Goal: Task Accomplishment & Management: Complete application form

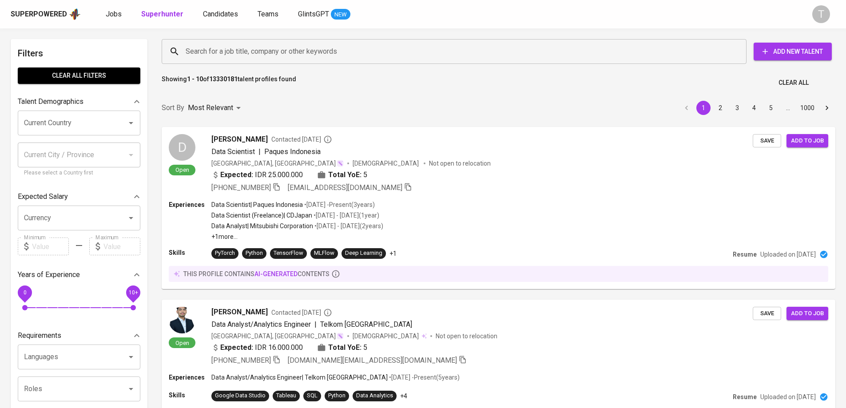
click at [406, 52] on input "Search for a job title, company or other keywords" at bounding box center [456, 51] width 546 height 17
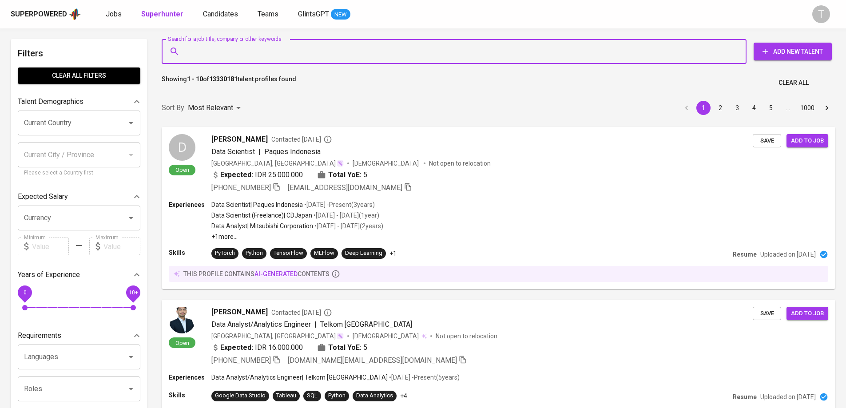
paste input "LINH.NLK66@GMAIL.COM"
type input "LINH.NLK66@GMAIL.COM"
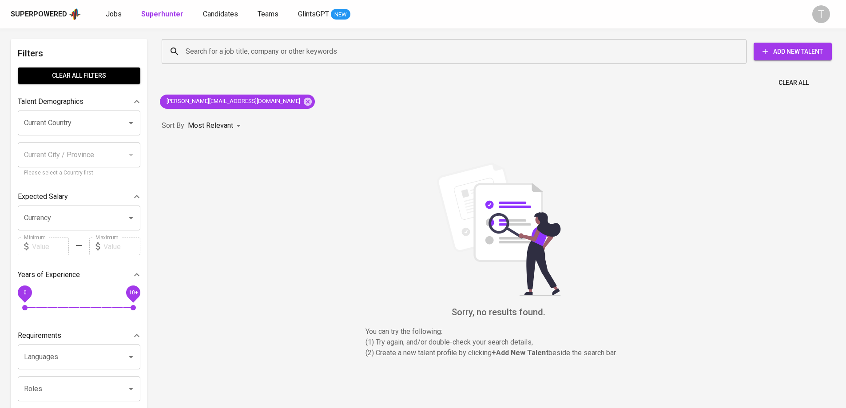
click at [795, 42] on div "Search for a job title, company or other keywords Search for a job title, compa…" at bounding box center [497, 51] width 670 height 25
click at [793, 46] on span "Add New Talent" at bounding box center [793, 51] width 64 height 11
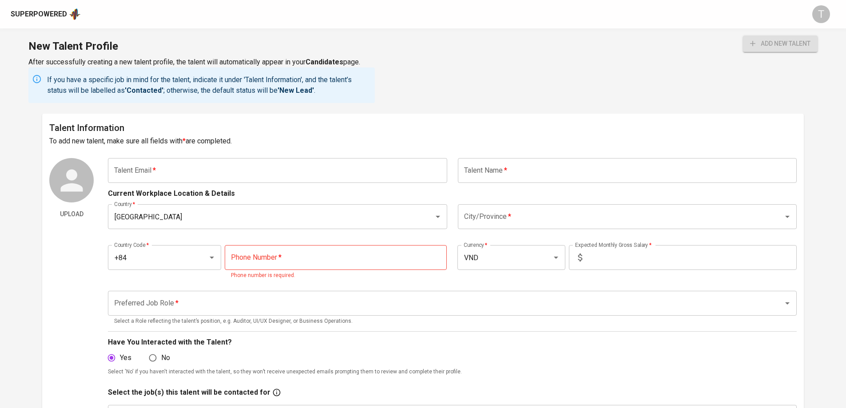
click at [219, 182] on input "text" at bounding box center [277, 170] width 339 height 25
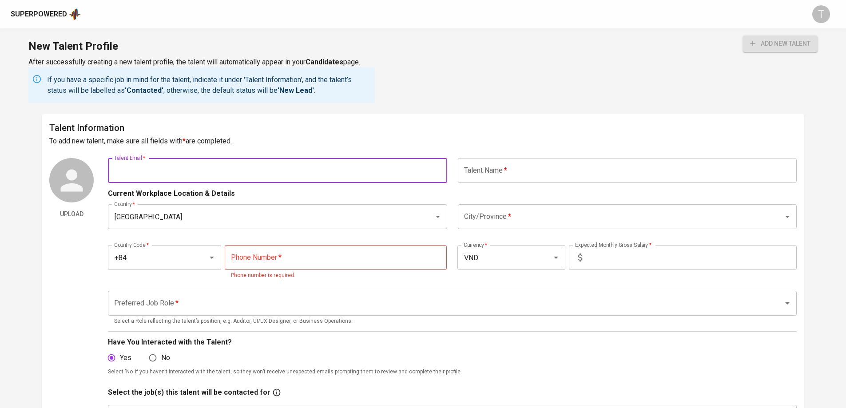
paste input "[PERSON_NAME][EMAIL_ADDRESS][DOMAIN_NAME]"
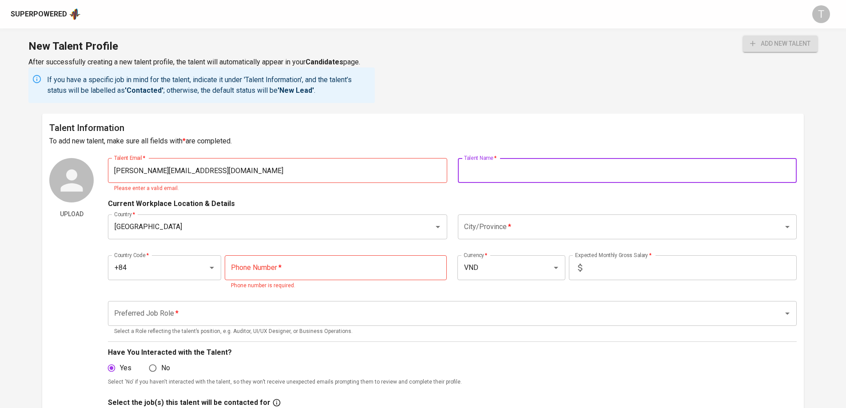
click at [484, 163] on input "text" at bounding box center [627, 170] width 339 height 25
click at [196, 164] on input "[PERSON_NAME][EMAIL_ADDRESS][DOMAIN_NAME]" at bounding box center [277, 170] width 339 height 25
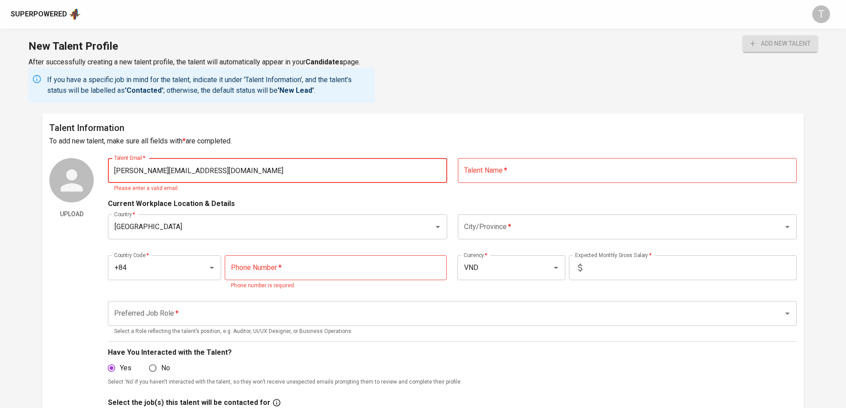
click at [115, 170] on input "[PERSON_NAME][EMAIL_ADDRESS][DOMAIN_NAME]" at bounding box center [277, 170] width 339 height 25
type input "[PERSON_NAME][EMAIL_ADDRESS][DOMAIN_NAME]"
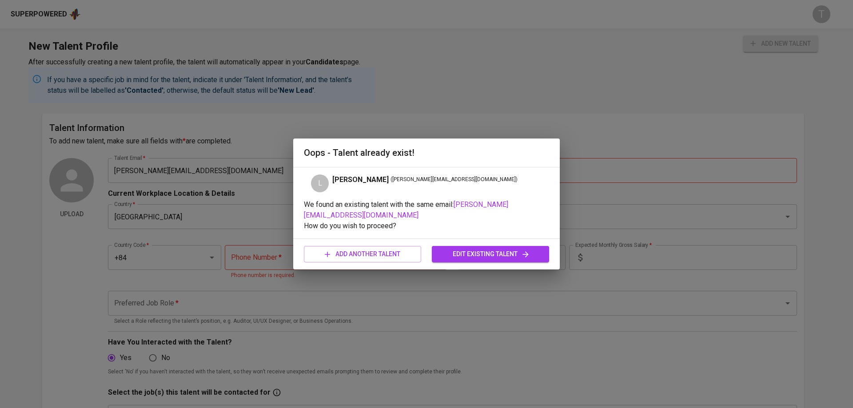
click at [466, 249] on span "edit existing talent" at bounding box center [490, 254] width 103 height 11
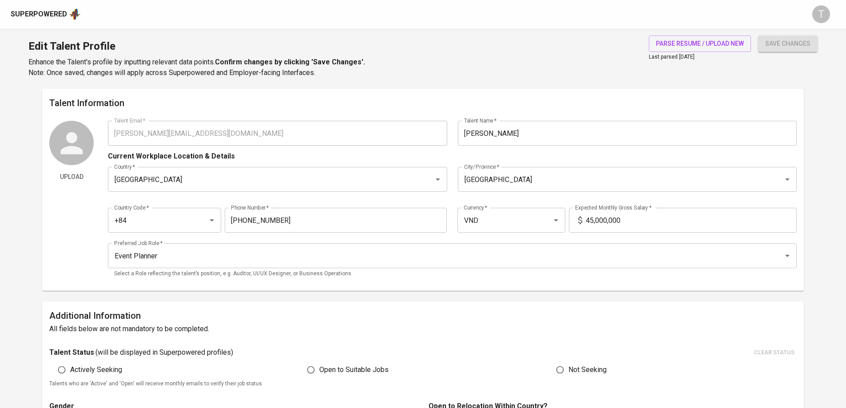
type input "[PERSON_NAME][EMAIL_ADDRESS][DOMAIN_NAME]"
type input "[PERSON_NAME]"
type input "[GEOGRAPHIC_DATA]"
type input "+84"
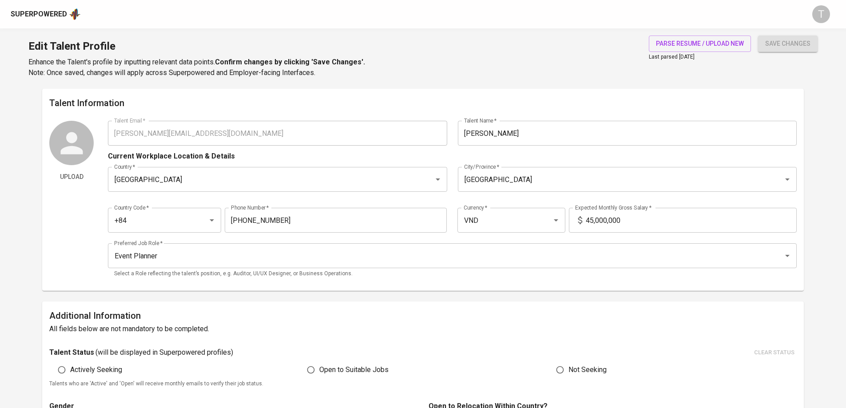
type input "938-625-879"
type input "VND"
type input "45,000,000"
type input "Event Planner"
radio input "true"
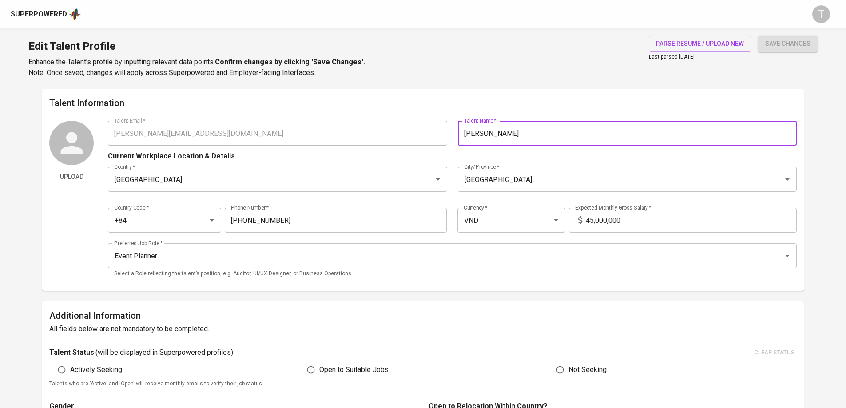
click at [567, 131] on input "[PERSON_NAME]" at bounding box center [627, 133] width 339 height 25
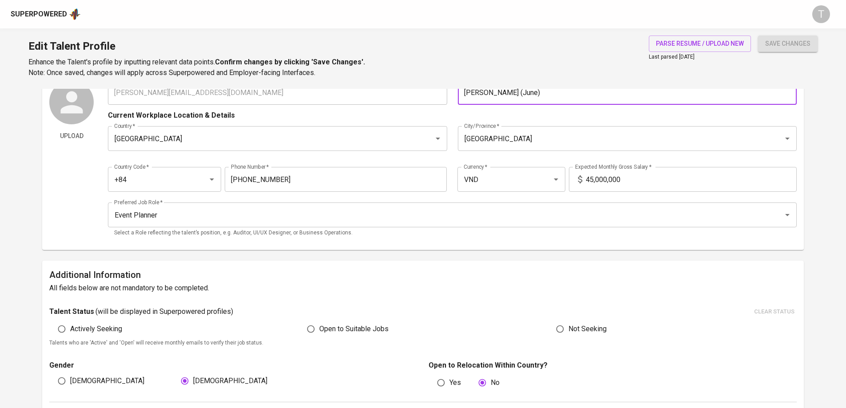
scroll to position [89, 0]
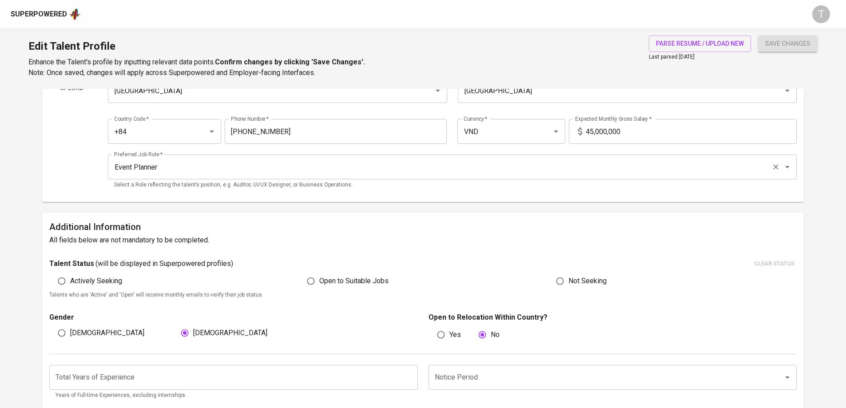
type input "Linh Nguyen (June)"
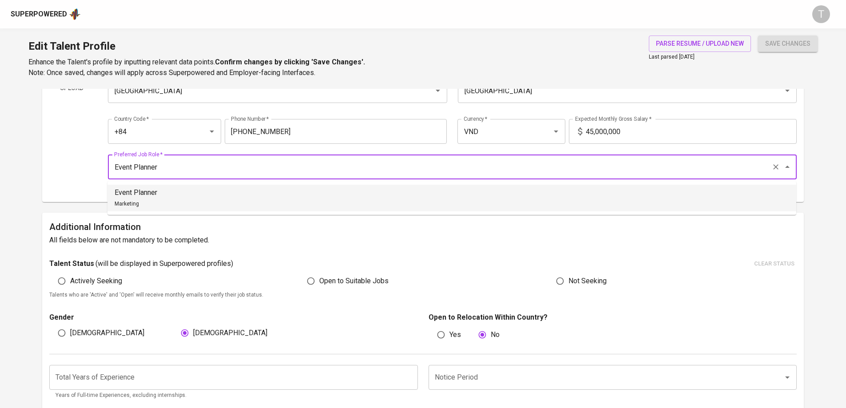
drag, startPoint x: 226, startPoint y: 174, endPoint x: 101, endPoint y: 174, distance: 124.9
click at [101, 174] on div "Upload Talent Email   * linh.nlk66@gmail.com Talent Email * Talent Name   * Lin…" at bounding box center [423, 113] width 748 height 163
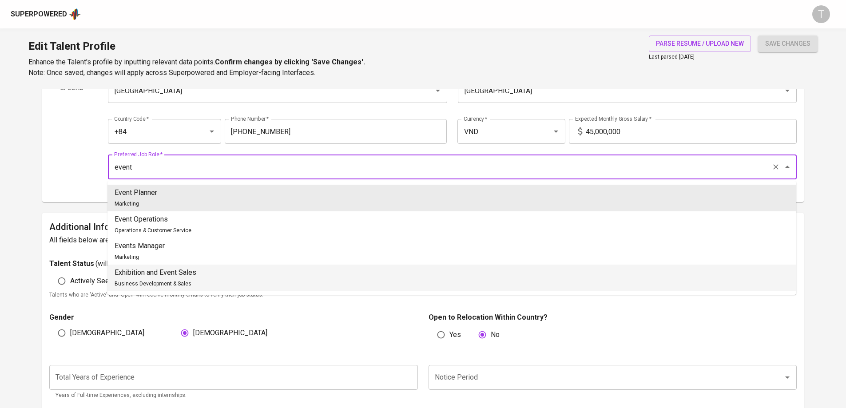
click at [180, 268] on p "Exhibition and Event Sales" at bounding box center [156, 272] width 82 height 11
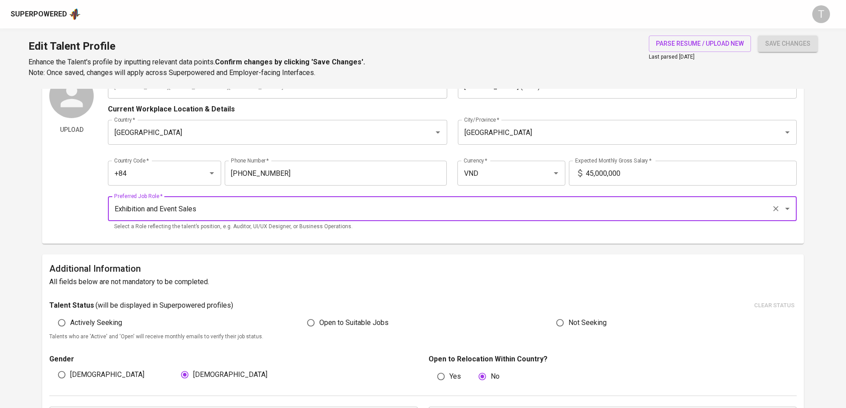
scroll to position [267, 0]
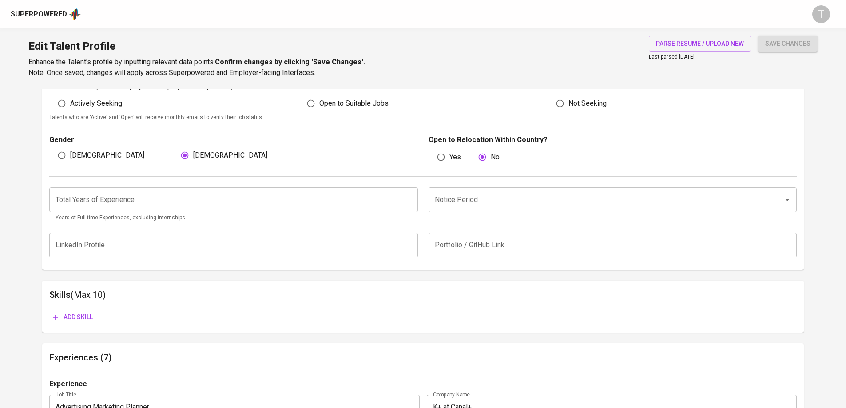
type input "Exhibition and Event Sales"
click at [190, 198] on input "number" at bounding box center [233, 199] width 368 height 25
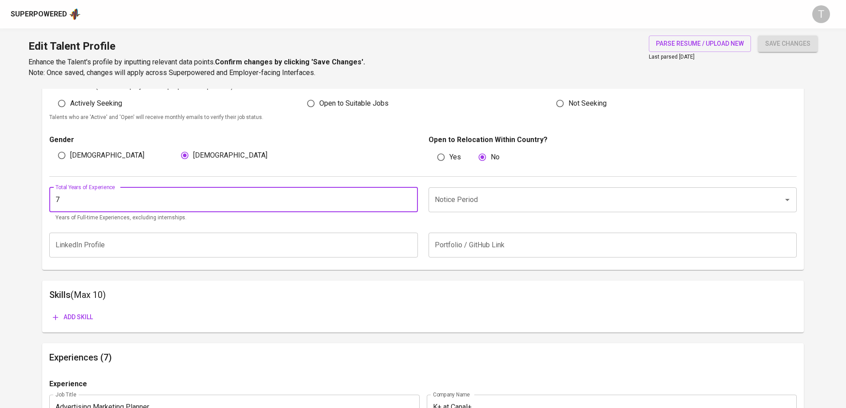
type input "7"
click at [568, 192] on input "Notice Period" at bounding box center [600, 199] width 335 height 17
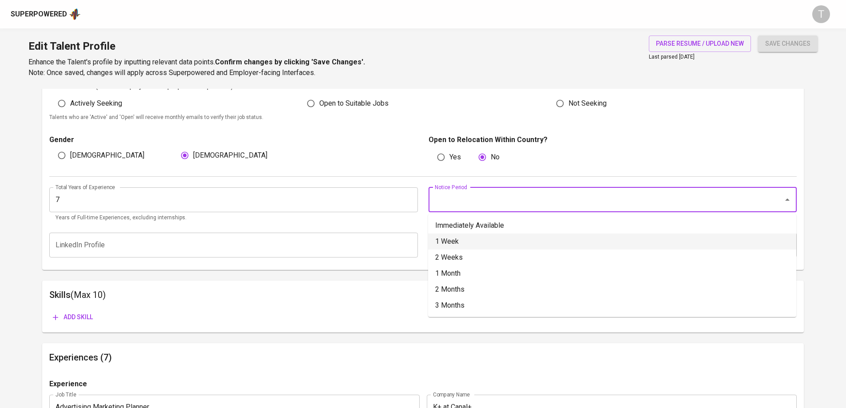
click at [519, 223] on li "Immediately Available" at bounding box center [612, 226] width 368 height 16
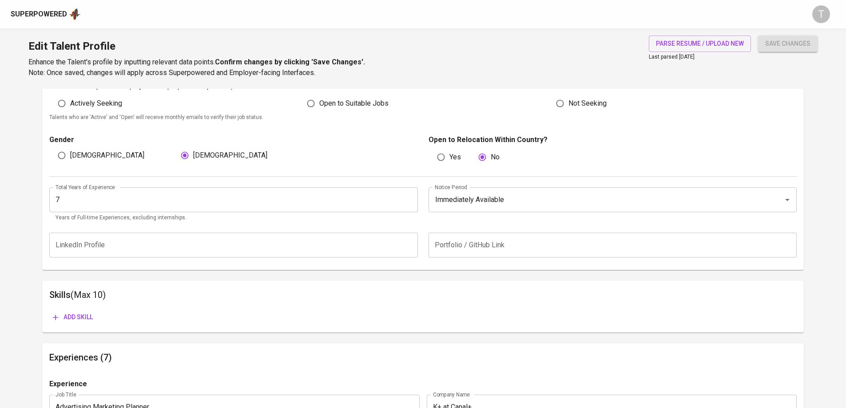
type input "Immediately Available"
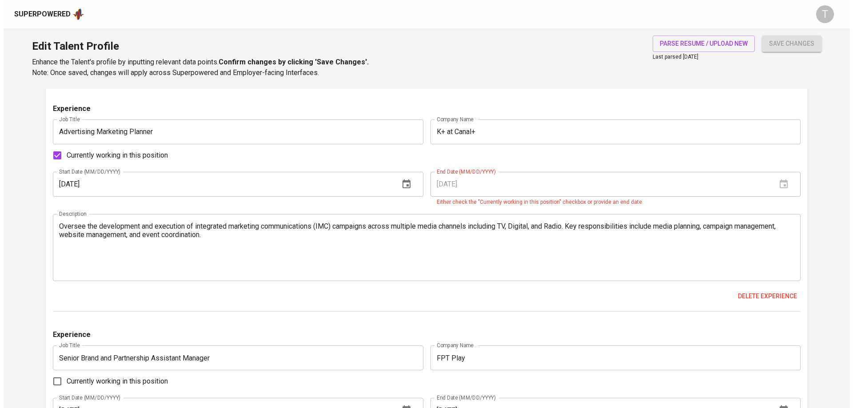
scroll to position [578, 0]
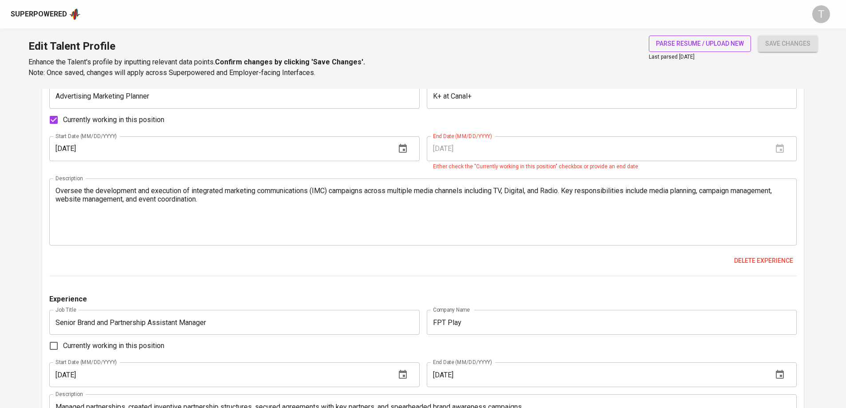
click at [716, 44] on span "parse resume / upload new" at bounding box center [700, 43] width 88 height 11
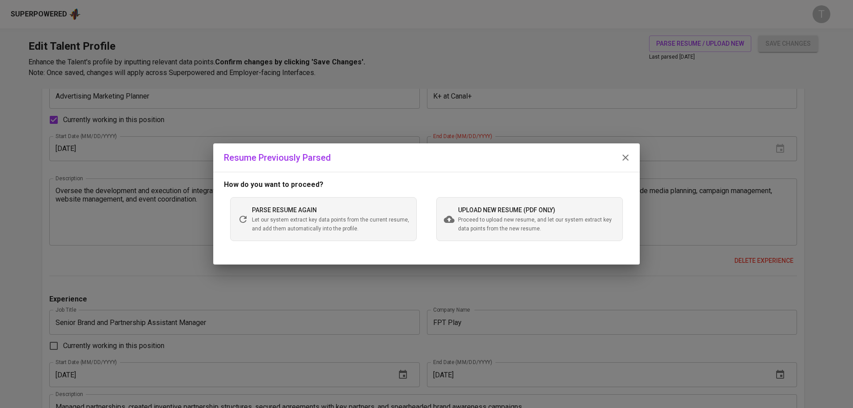
click at [522, 232] on span "Proceed to upload new resume, and let our system extract key data points from t…" at bounding box center [536, 225] width 157 height 18
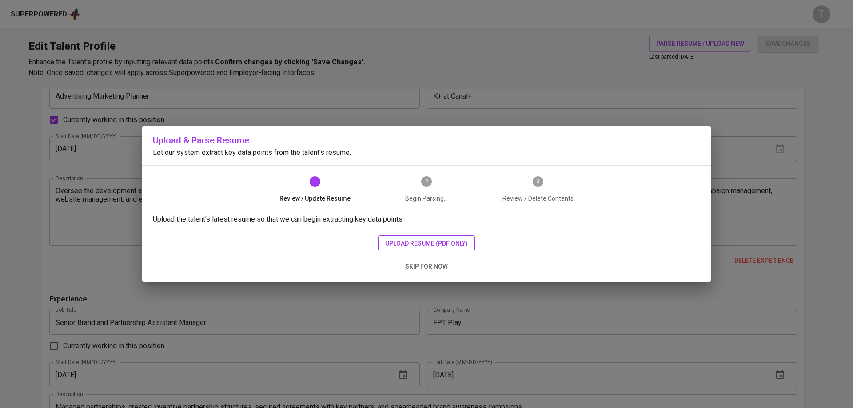
click at [452, 249] on button "upload resume (pdf only)" at bounding box center [426, 243] width 97 height 16
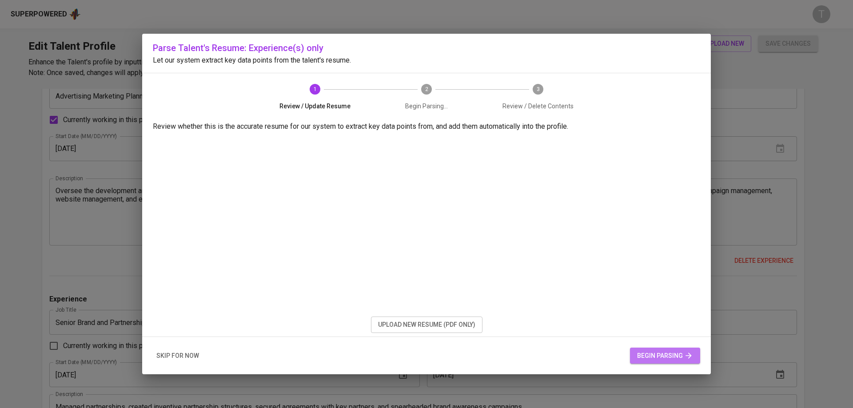
click at [662, 362] on button "begin parsing" at bounding box center [665, 356] width 70 height 16
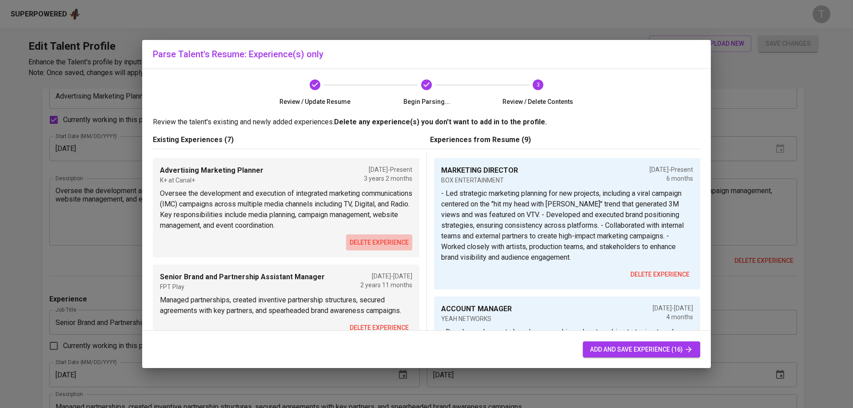
click at [351, 238] on span "delete experience" at bounding box center [379, 242] width 59 height 11
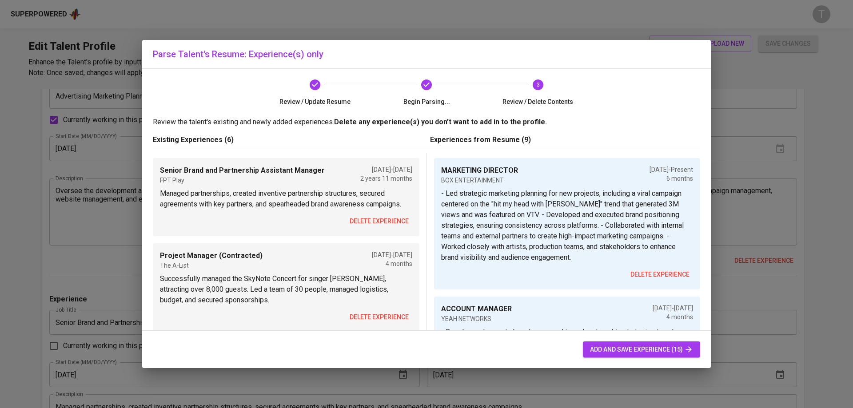
click at [375, 227] on span "delete experience" at bounding box center [379, 221] width 59 height 11
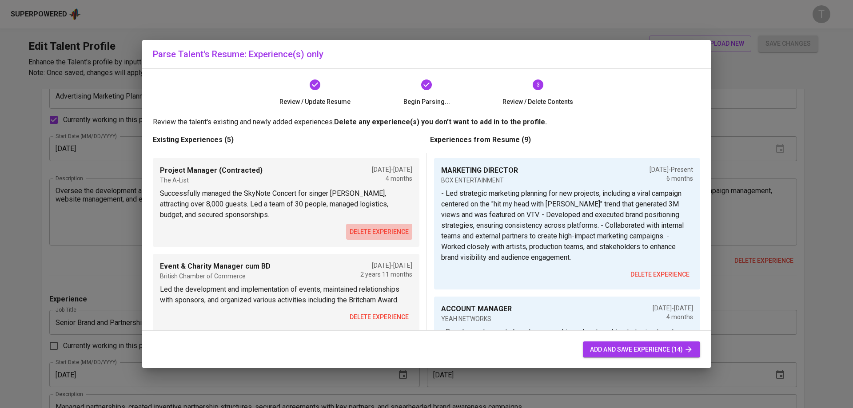
click at [375, 224] on button "delete experience" at bounding box center [379, 232] width 66 height 16
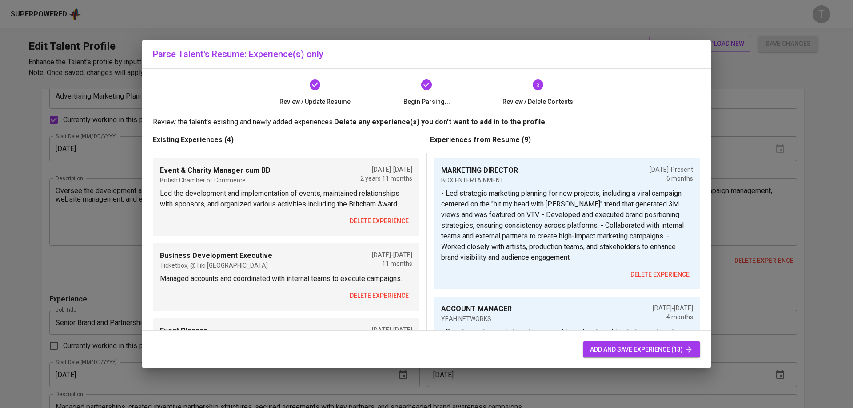
click at [376, 225] on span "delete experience" at bounding box center [379, 221] width 59 height 11
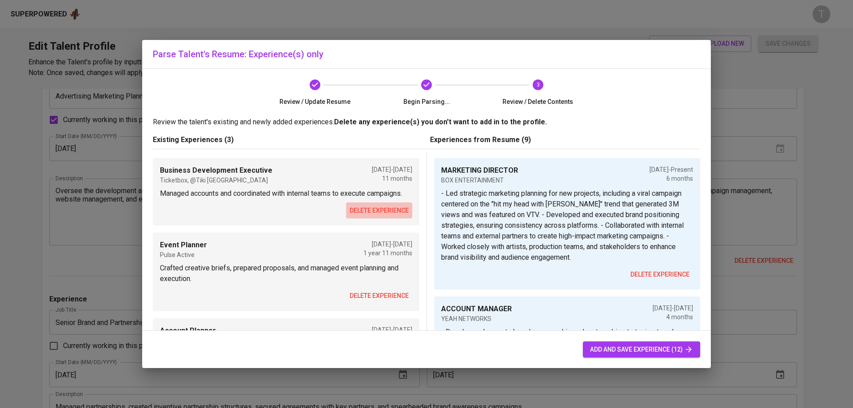
click at [376, 216] on span "delete experience" at bounding box center [379, 210] width 59 height 11
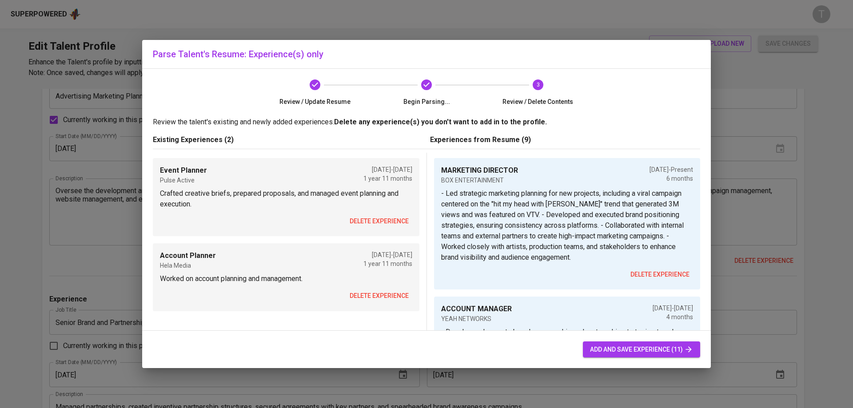
click at [376, 225] on span "delete experience" at bounding box center [379, 221] width 59 height 11
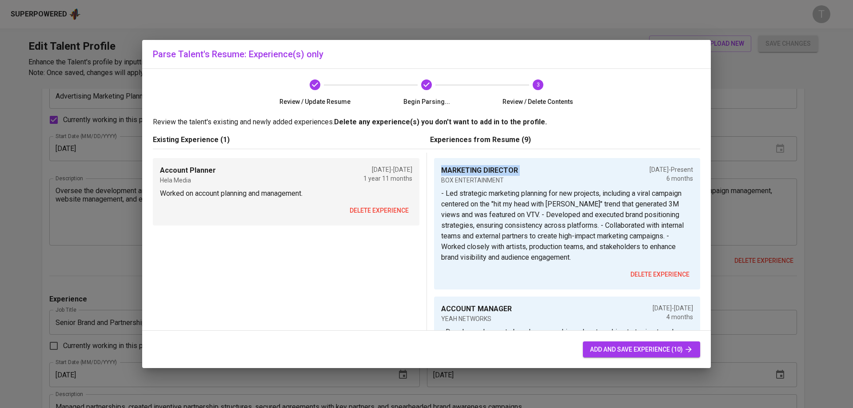
click at [376, 225] on div "Account Planner Hela Media Jan 2018 - Dec 2019 1 year 11 months Worked on accou…" at bounding box center [286, 192] width 267 height 68
click at [381, 210] on span "delete experience" at bounding box center [379, 210] width 59 height 11
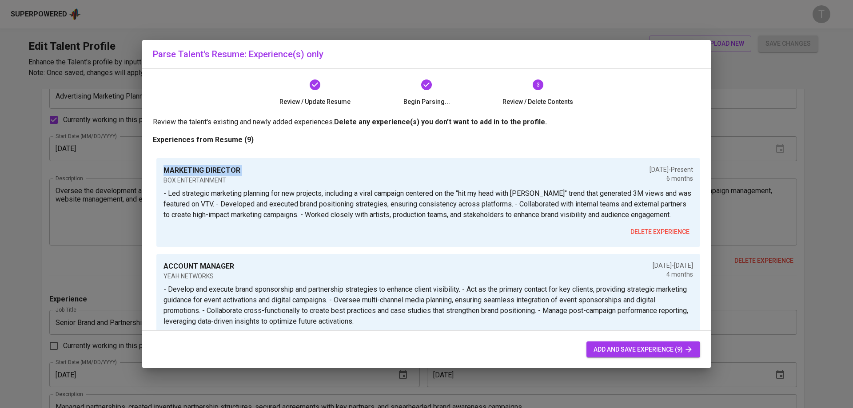
click at [666, 358] on button "add and save experience (9)" at bounding box center [643, 350] width 114 height 16
type input "[PERSON_NAME]"
type input "Event Planner"
type input "MARKETING DIRECTOR"
type input "BOX ENTERTAINMENT"
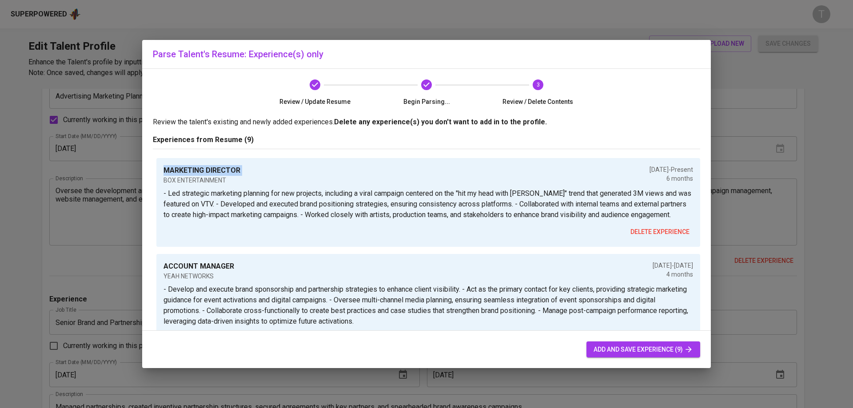
type input "03/01/2025"
type textarea "- Led strategic marketing planning for new projects, including a viral campaign…"
type input "ACCOUNT MANAGER"
type input "YEAH NETWORKS"
type input "11/01/2024"
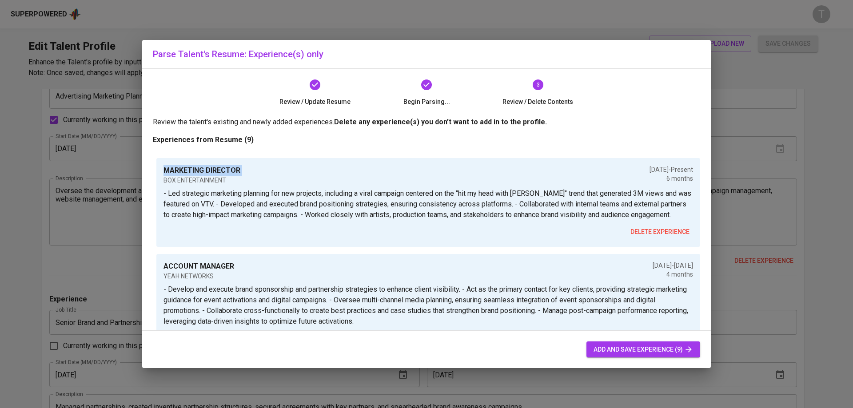
type input "03/01/2025"
type textarea "- Develop and execute brand sponsorship and partnership strategies to enhance c…"
type input "ADVERTISING MARKETING PLANNER"
type input "K+ AT CANAL+"
type input "09/01/2024"
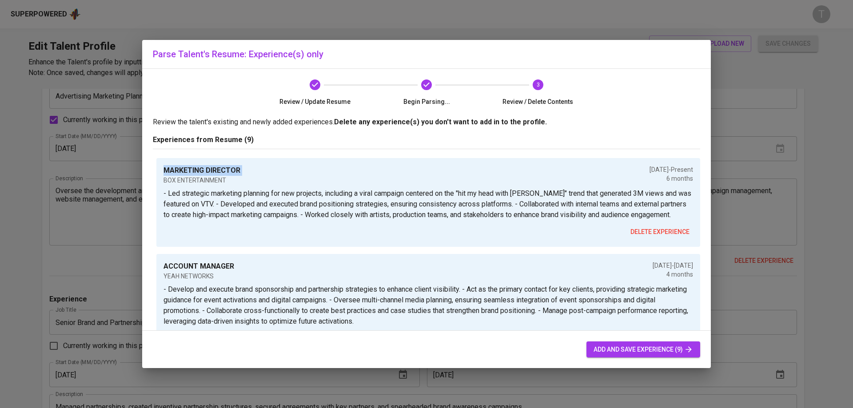
type input "03/01/2025"
type textarea "- Oversee the development and execution of integrated marketing communications …"
type input "PROJECT MANAGER"
type input "THE A-LIST"
type input "07/01/2024"
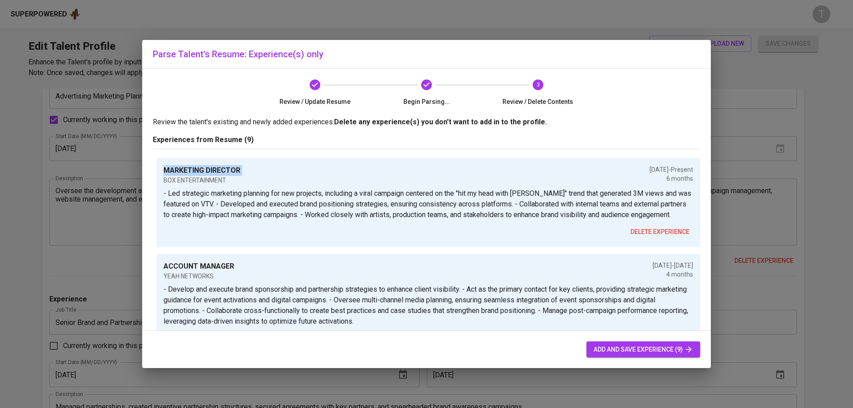
type input "11/01/2024"
type textarea "- Lead a team of 30 to deliver the SkyNote Live Concert in just four months of …"
type input "SENIOR BRAND AND PARTNERSHIP ASSISTANT MANAGER"
type input "FPT PLAY"
type input "02/01/2022"
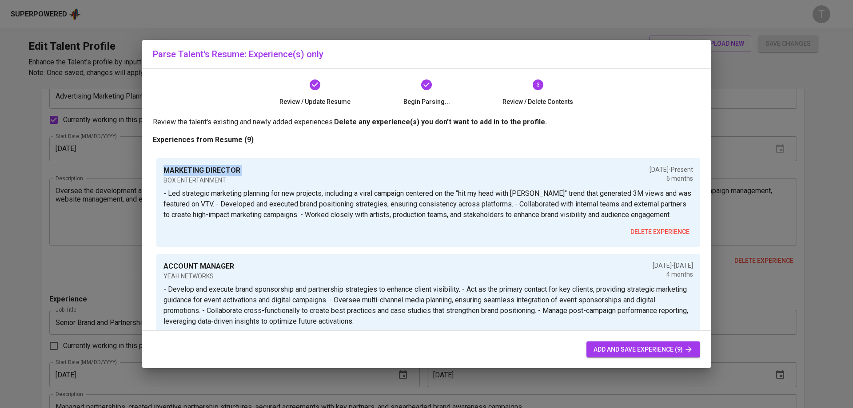
type input "07/01/2024"
type textarea "- Managed and cultivated relationships with more than 10 key partners. - Execut…"
type input "EVENT & CSR MANAGER"
type input "BRITISH CHAMBER OF COMMERCE"
type input "01/01/2020"
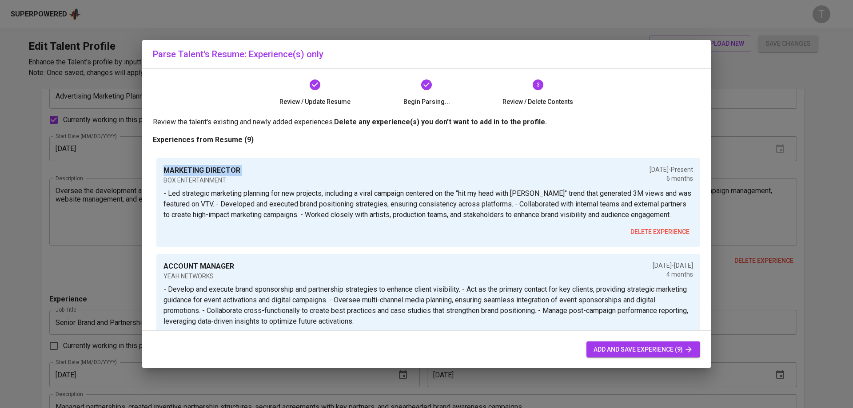
type input "01/01/2022"
type textarea "- Led the planning and execution of 50+ events and campaigns, securing over 4B …"
type input "BUSINESS DEVELOPMENT EXECUTIVE"
type input "TICKETBOX VIETNAM"
type input "06/01/2020"
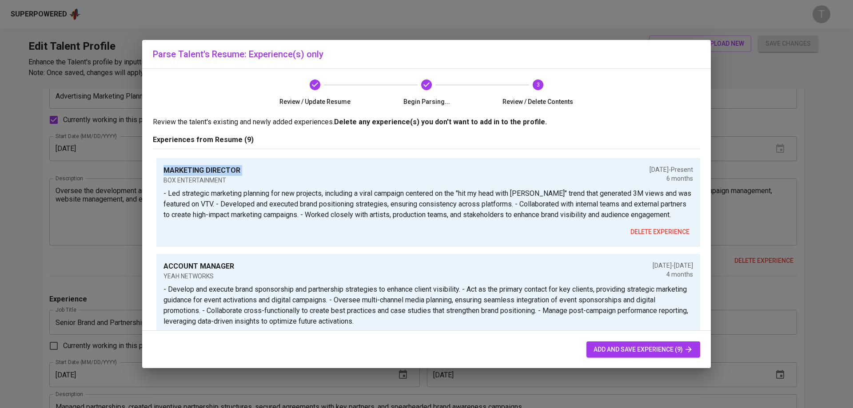
type input "12/01/2020"
type textarea "- Drove new business by acquiring clients like Idecaf Theater and opening a new…"
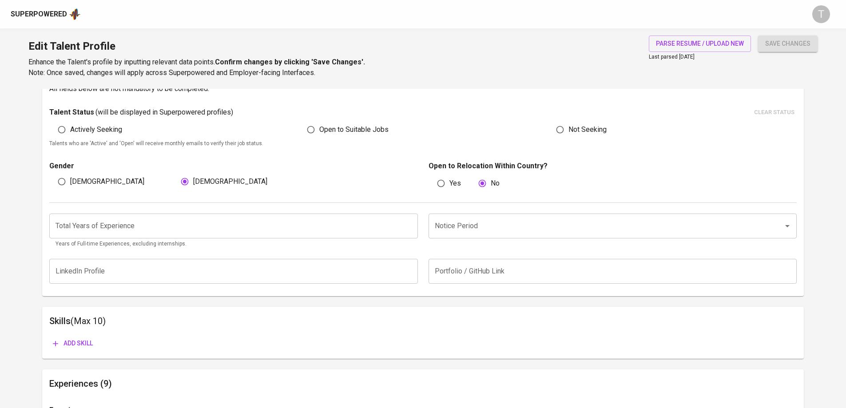
scroll to position [242, 0]
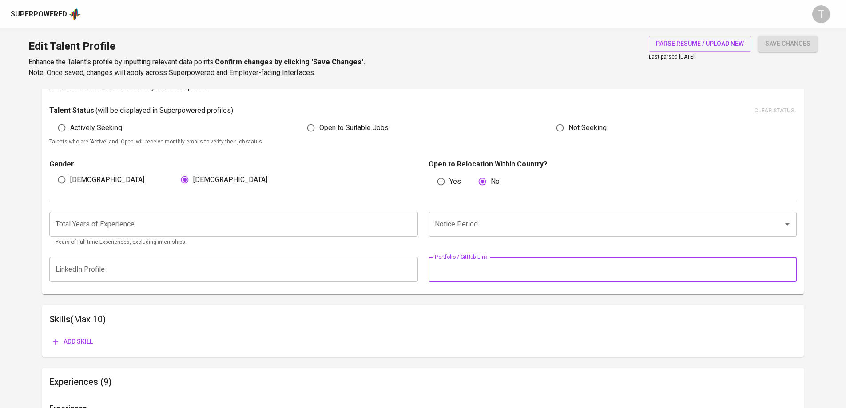
click at [462, 268] on input "text" at bounding box center [613, 269] width 368 height 25
paste input "https://www.canva.com/design/DAGwsSujysI/V_Dua_J5_1YVL_zWHIjX4g/view?utm_conten…"
type input "https://www.canva.com/design/DAGwsSujysI/V_Dua_J5_1YVL_zWHIjX4g/view?utm_conten…"
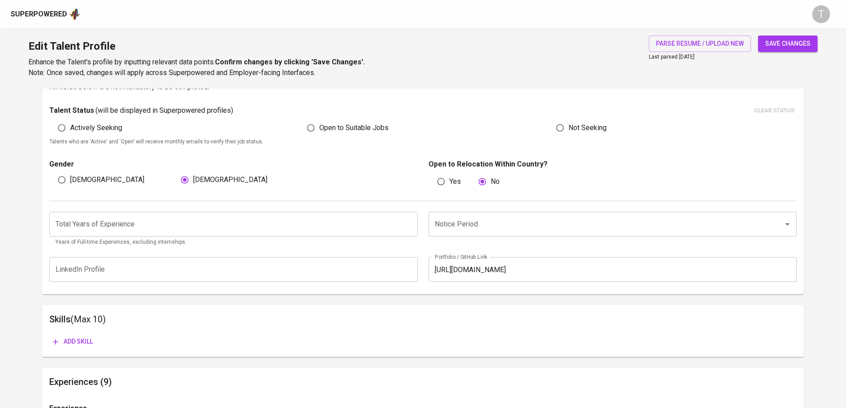
scroll to position [0, 0]
click at [483, 245] on div "Notice Period Notice Period" at bounding box center [610, 229] width 374 height 35
click at [485, 228] on input "Notice Period" at bounding box center [600, 224] width 335 height 17
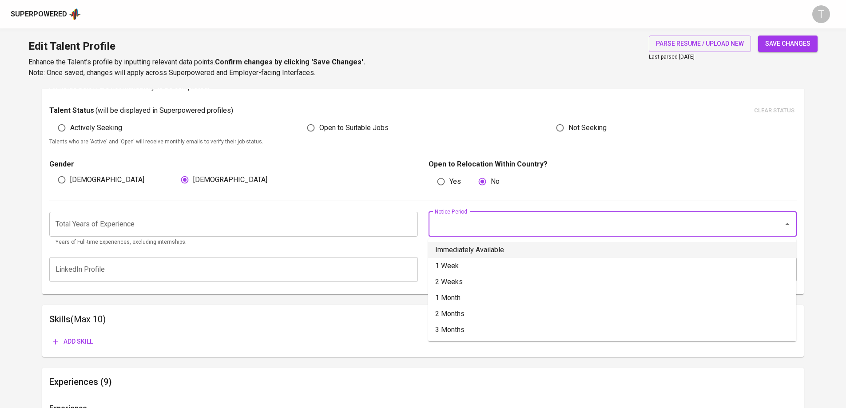
click at [484, 248] on li "Immediately Available" at bounding box center [612, 250] width 368 height 16
type input "Immediately Available"
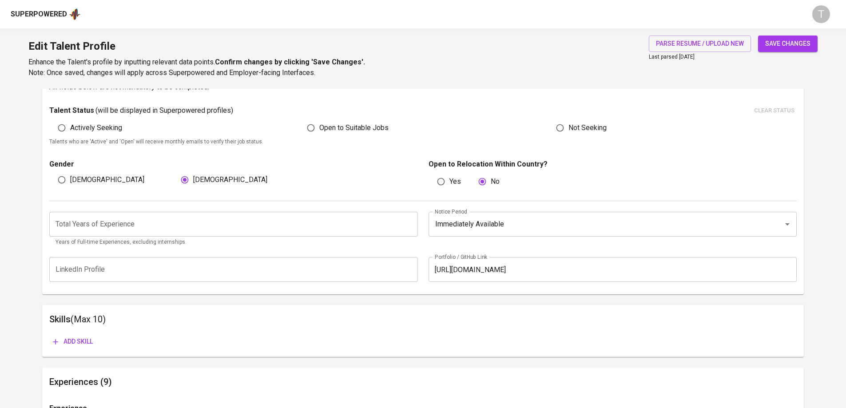
click at [317, 246] on p "Years of Full-time Experiences, excluding internships." at bounding box center [234, 242] width 356 height 9
click at [321, 235] on input "number" at bounding box center [233, 224] width 368 height 25
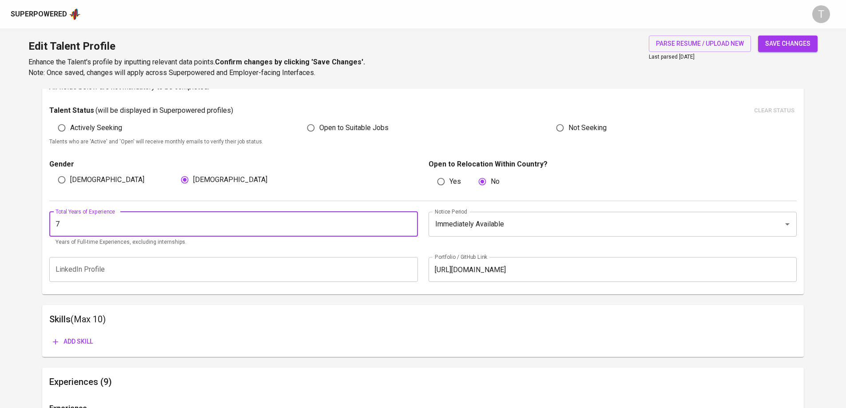
type input "7"
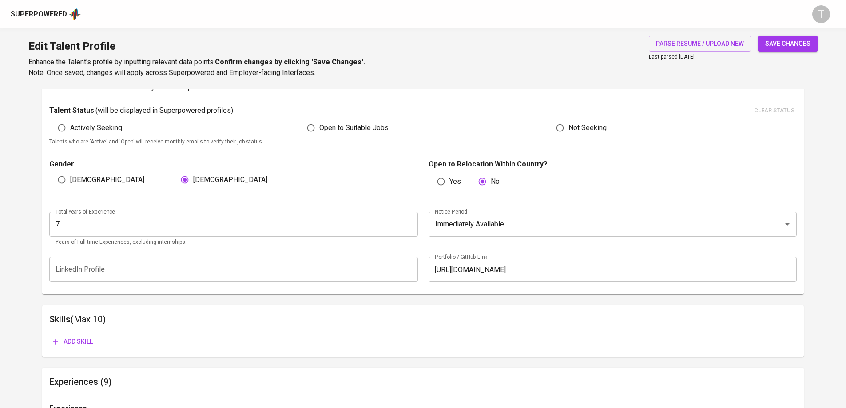
click at [233, 254] on div "LinkedIn Profile LinkedIn Profile Portfolio / GitHub Link https://www.canva.com…" at bounding box center [423, 270] width 748 height 36
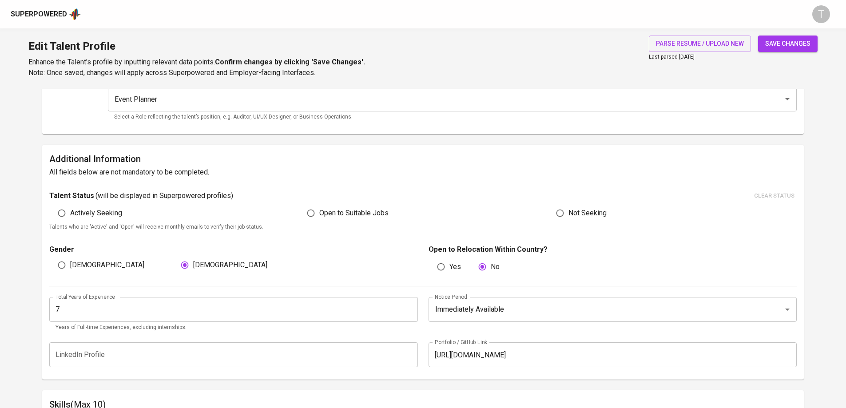
scroll to position [153, 0]
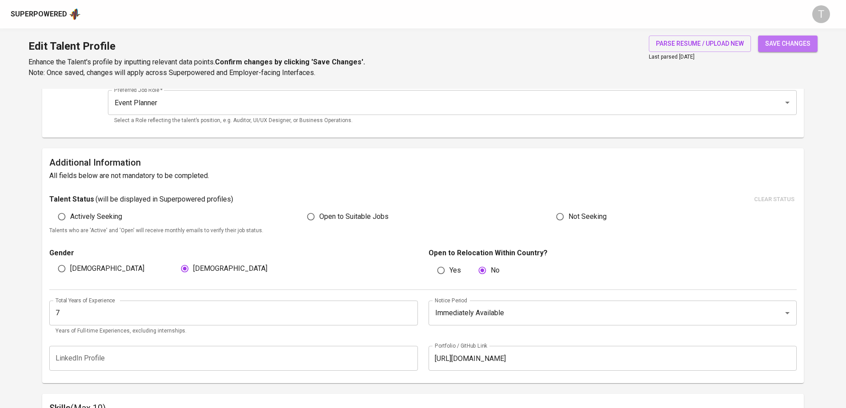
click at [811, 39] on button "save changes" at bounding box center [788, 44] width 60 height 16
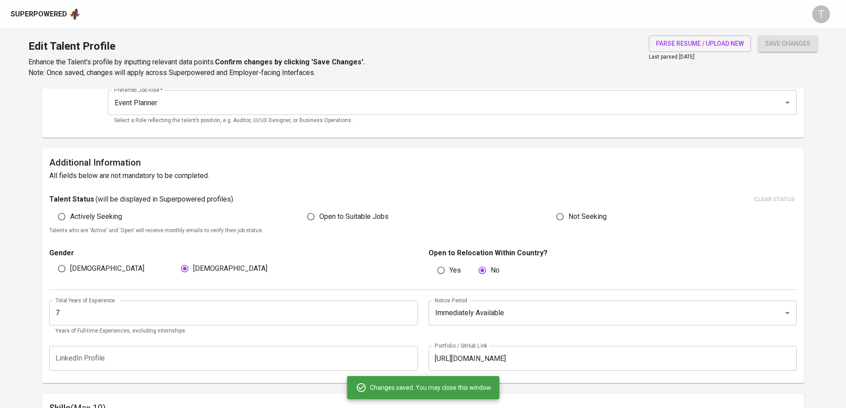
scroll to position [0, 0]
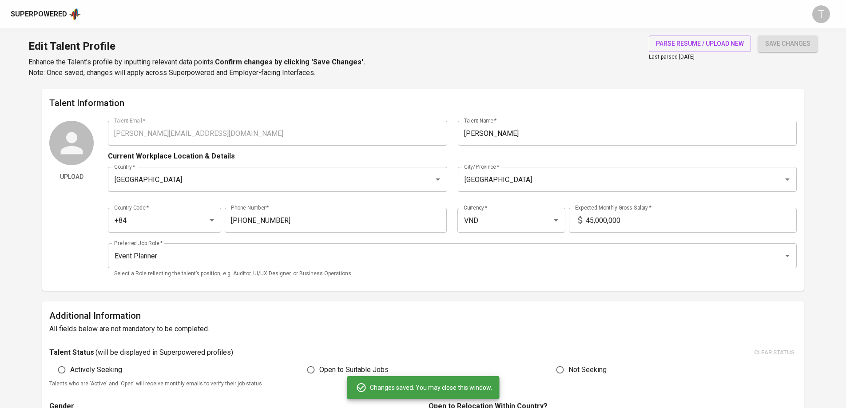
click at [107, 143] on div "Upload Talent Email   * linh.nlk66@gmail.com Talent Email * Talent Name   * Lin…" at bounding box center [423, 202] width 748 height 163
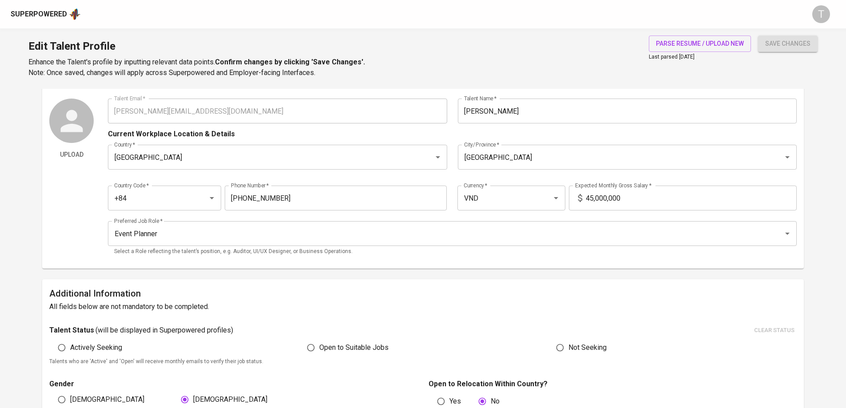
scroll to position [44, 0]
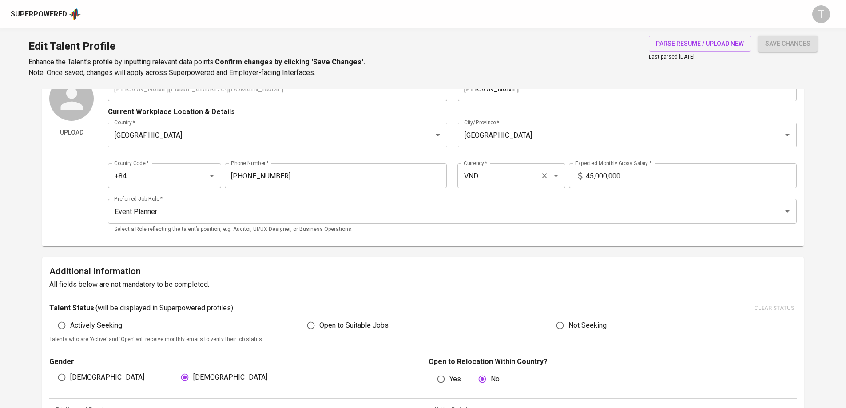
click at [483, 170] on input "VND" at bounding box center [499, 176] width 75 height 17
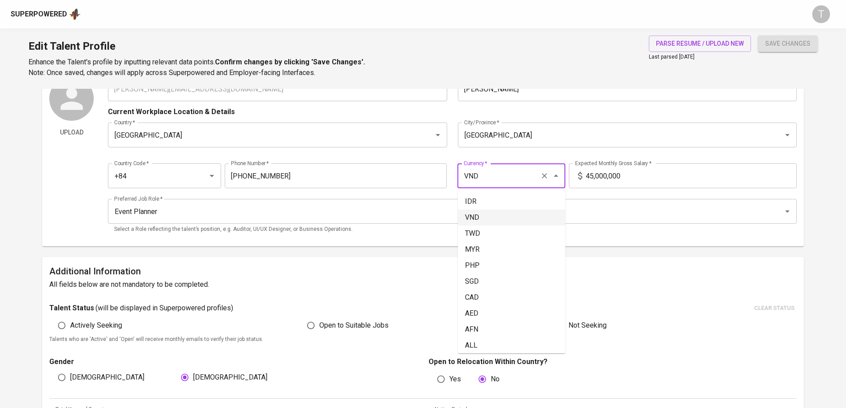
click at [483, 170] on input "VND" at bounding box center [499, 176] width 75 height 17
drag, startPoint x: 519, startPoint y: 207, endPoint x: 523, endPoint y: 204, distance: 4.6
click at [519, 207] on li "SGD" at bounding box center [512, 202] width 108 height 16
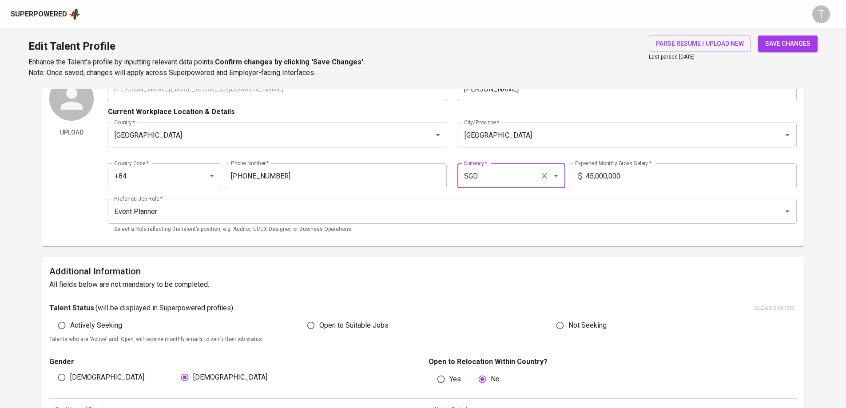
type input "SGD"
click at [624, 178] on input "45,000,000" at bounding box center [691, 176] width 211 height 25
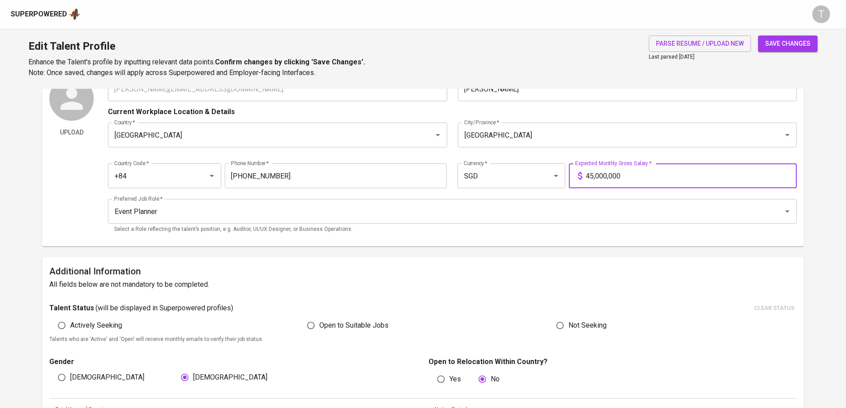
drag, startPoint x: 602, startPoint y: 180, endPoint x: 582, endPoint y: 182, distance: 20.5
click at [582, 183] on div "45,000,000 Expected Monthly Gross Salary *" at bounding box center [683, 176] width 228 height 25
type input "2,500"
click at [783, 41] on span "save changes" at bounding box center [788, 43] width 45 height 11
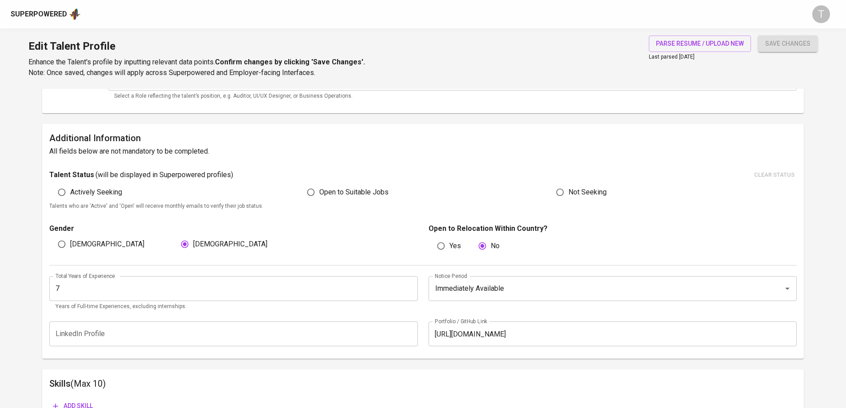
scroll to position [0, 0]
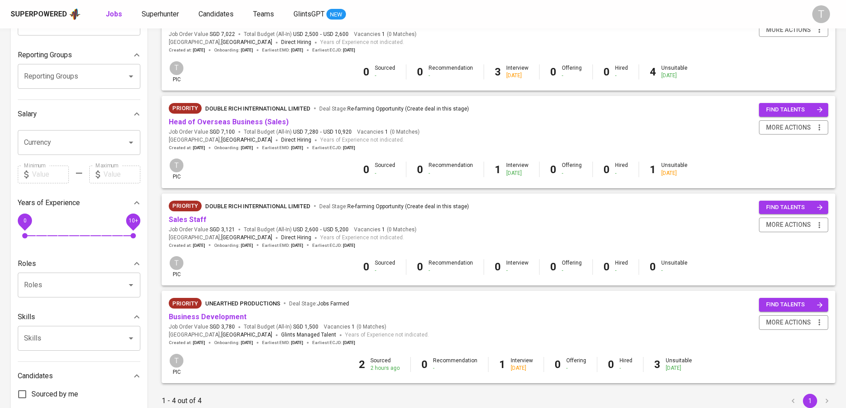
scroll to position [133, 0]
click at [235, 315] on link "Business Development" at bounding box center [208, 316] width 78 height 8
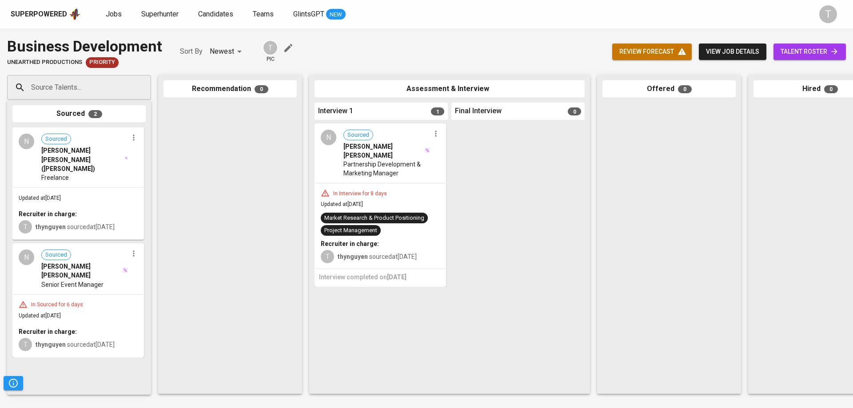
click at [76, 72] on div "Source Talents... Source Talents... Sourced 2 N Sourced Nguyen Quynh Ngan (Sele…" at bounding box center [529, 234] width 1058 height 333
click at [76, 83] on input "Source Talents..." at bounding box center [75, 87] width 93 height 17
paste input "linh.nlk66@gmail.com"
type input "[PERSON_NAME][EMAIL_ADDRESS][DOMAIN_NAME]"
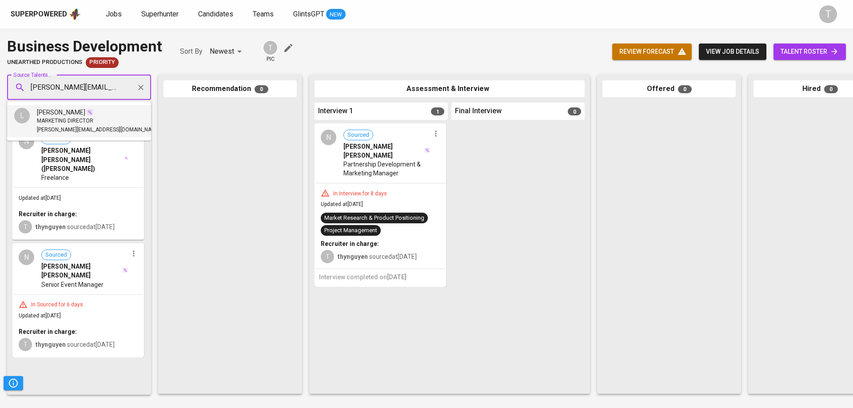
click at [72, 128] on span "[PERSON_NAME][EMAIL_ADDRESS][DOMAIN_NAME]" at bounding box center [99, 130] width 124 height 9
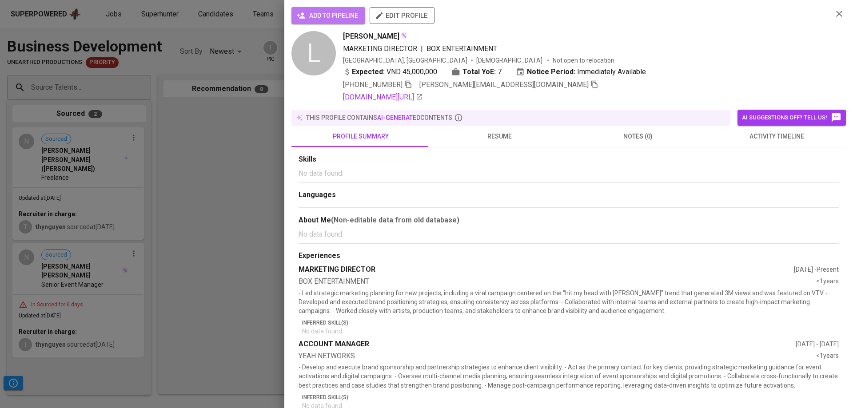
click at [341, 17] on span "add to pipeline" at bounding box center [329, 15] width 60 height 11
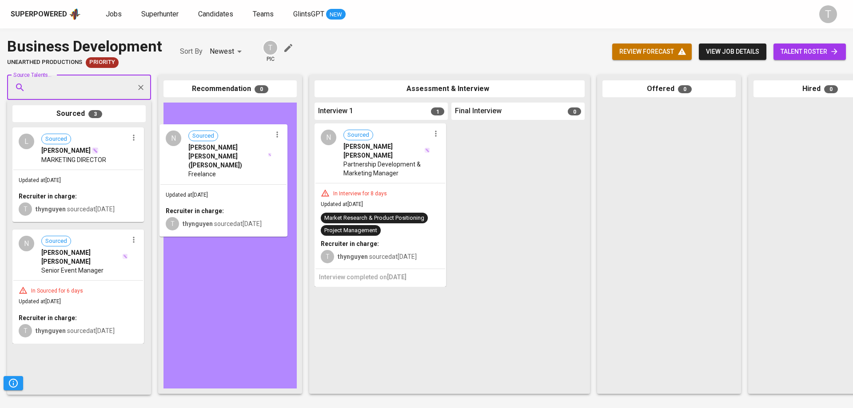
drag, startPoint x: 107, startPoint y: 221, endPoint x: 242, endPoint y: 170, distance: 144.8
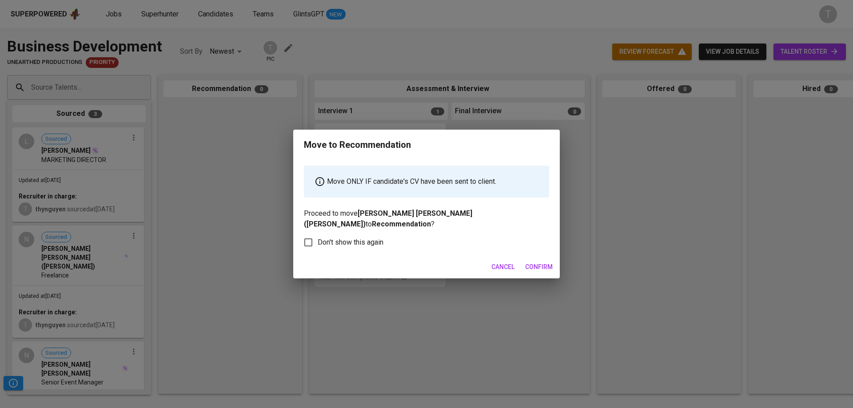
click at [539, 262] on span "Confirm" at bounding box center [539, 267] width 28 height 11
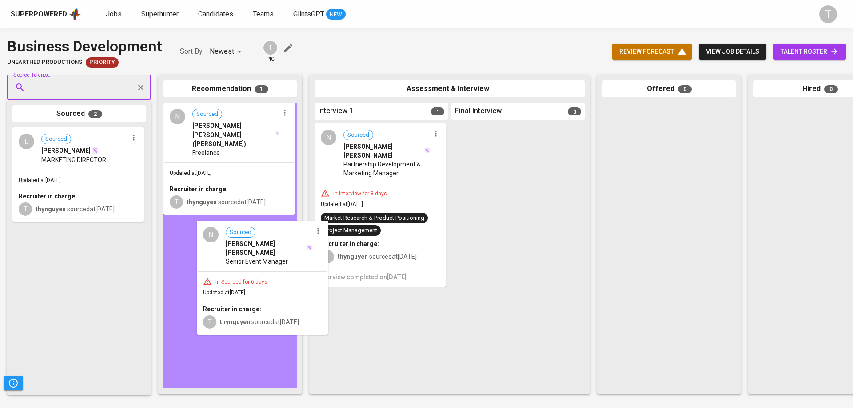
drag, startPoint x: 75, startPoint y: 271, endPoint x: 239, endPoint y: 259, distance: 164.9
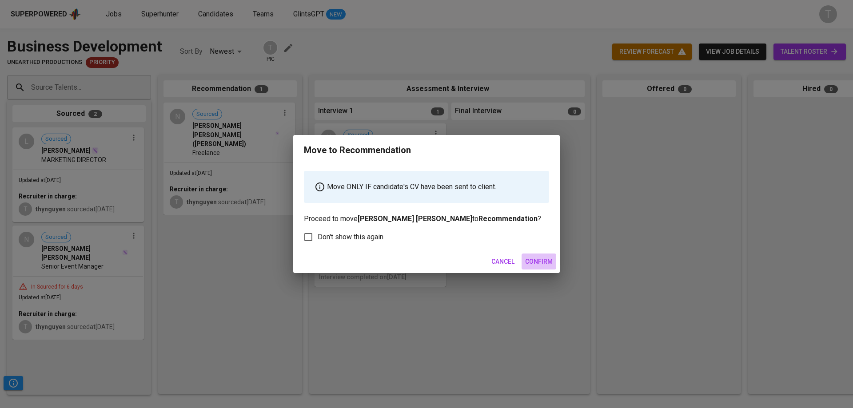
click at [532, 254] on button "Confirm" at bounding box center [539, 262] width 35 height 16
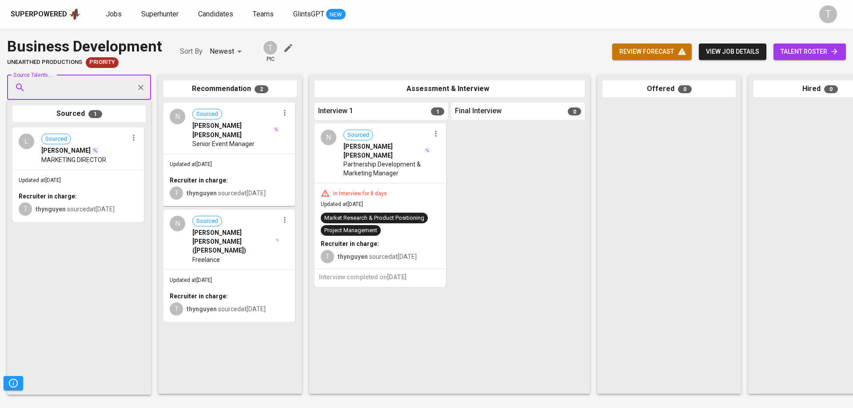
click at [84, 253] on div "L Sourced Linh Nguyen MARKETING DIRECTOR Updated at Sep 17, 2025 Recruiter in c…" at bounding box center [78, 259] width 133 height 262
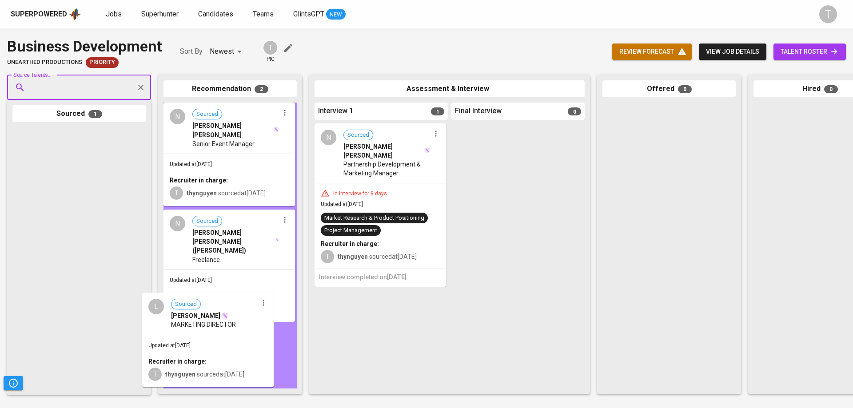
drag, startPoint x: 100, startPoint y: 158, endPoint x: 231, endPoint y: 325, distance: 212.4
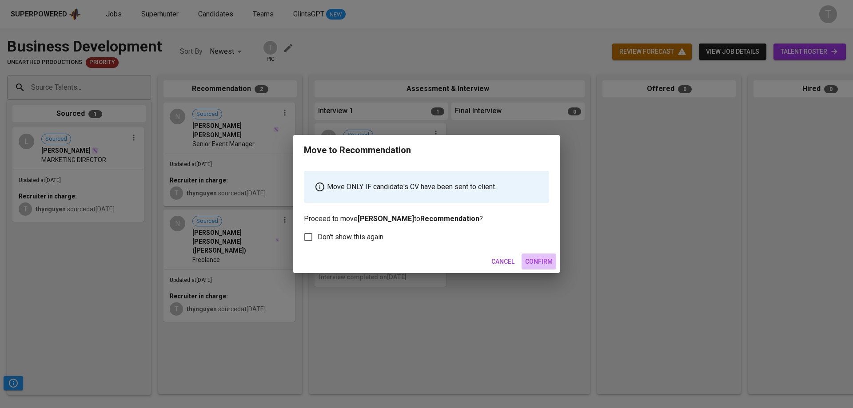
click at [541, 263] on span "Confirm" at bounding box center [539, 261] width 28 height 11
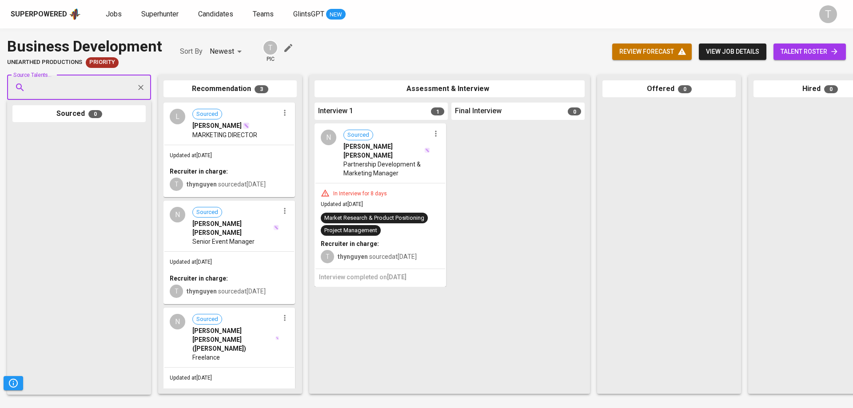
click at [90, 262] on div at bounding box center [78, 259] width 133 height 262
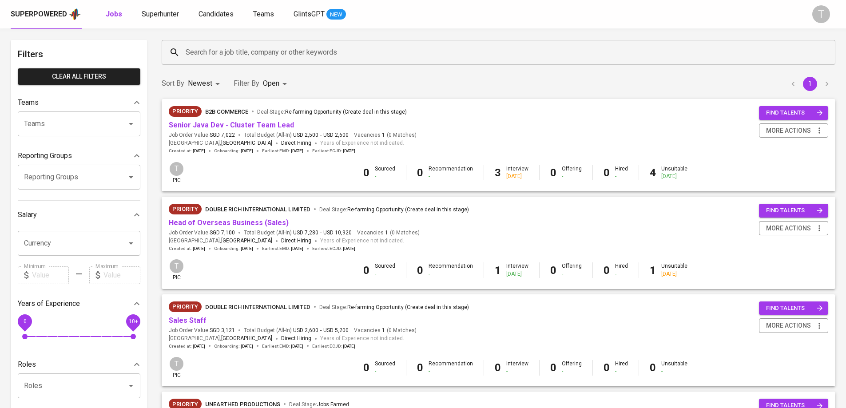
scroll to position [21, 0]
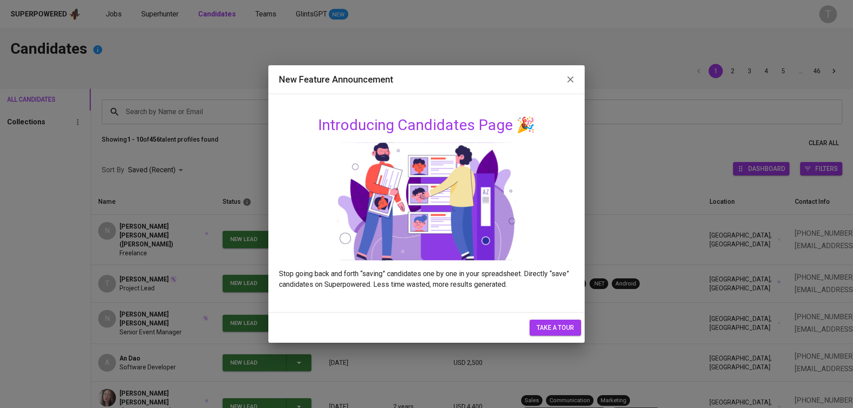
click at [570, 83] on icon "button" at bounding box center [570, 79] width 11 height 11
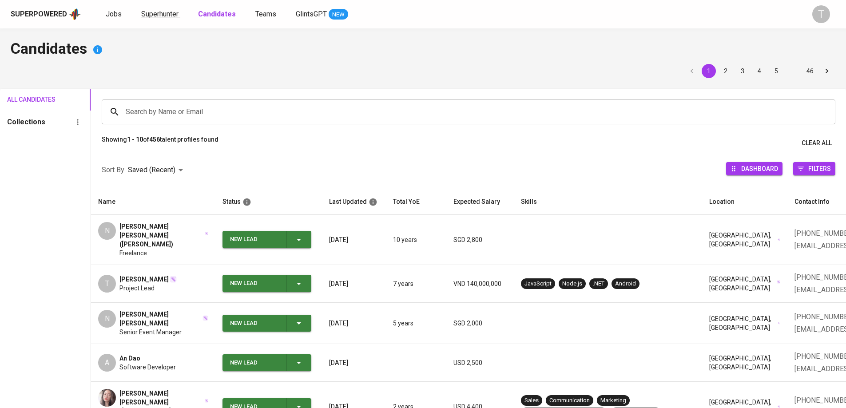
click at [168, 16] on span "Superhunter" at bounding box center [159, 14] width 37 height 8
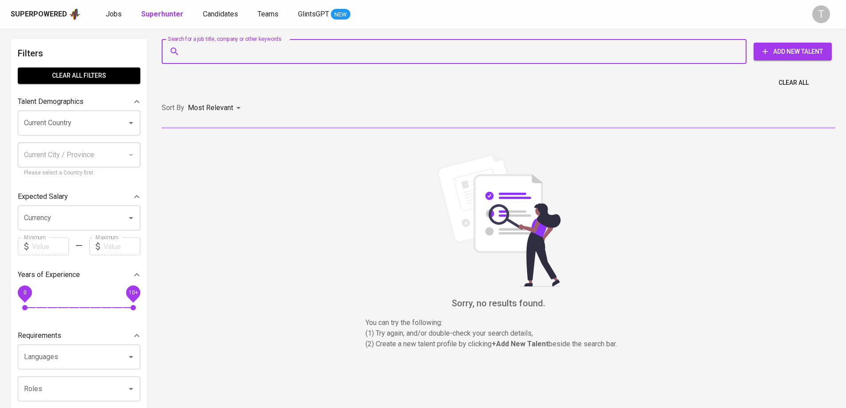
click at [216, 52] on input "Search for a job title, company or other keywords" at bounding box center [456, 51] width 546 height 17
paste input "linh.nlk66@gmail.com"
type input "linh.nlk66@gmail.com"
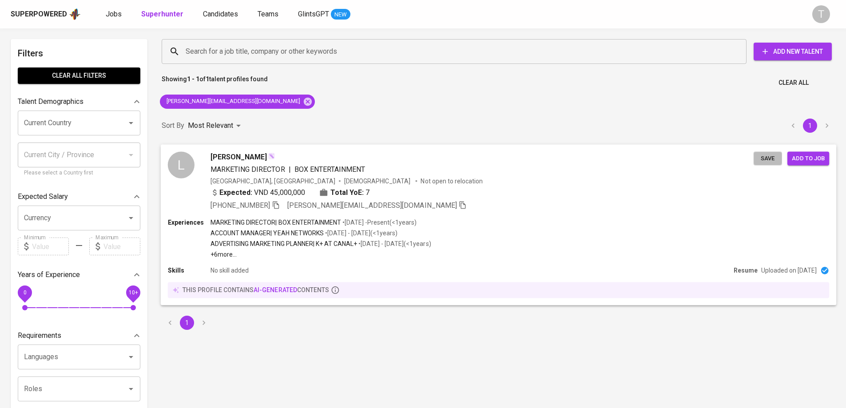
click at [766, 160] on span "Save" at bounding box center [768, 158] width 20 height 10
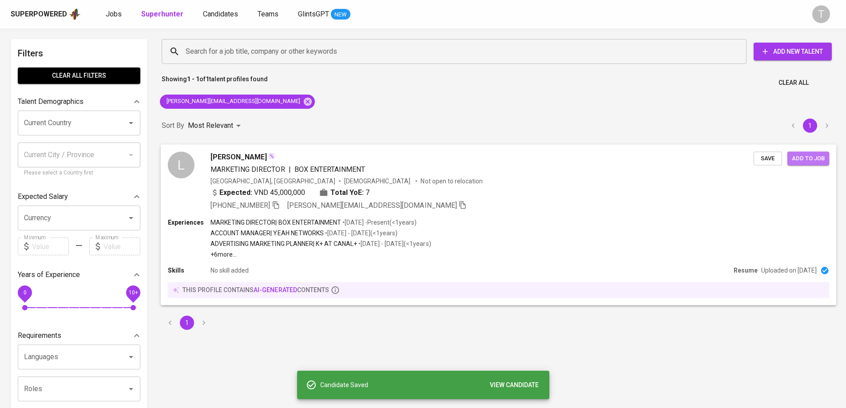
click at [798, 161] on span "Add to job" at bounding box center [808, 158] width 33 height 10
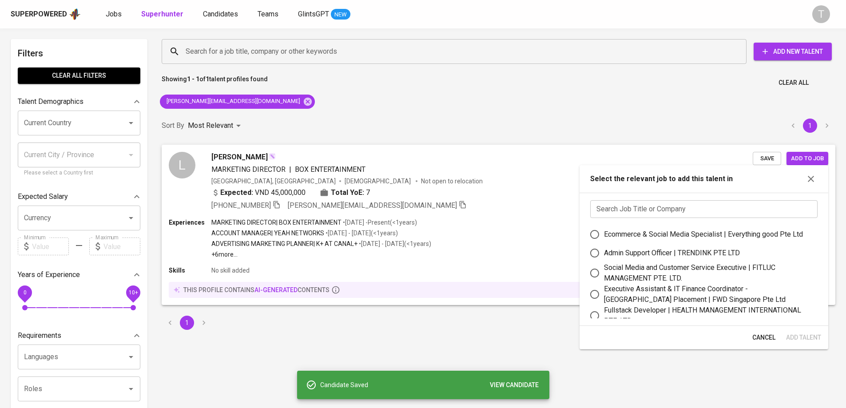
click at [724, 214] on input "text" at bounding box center [703, 209] width 227 height 18
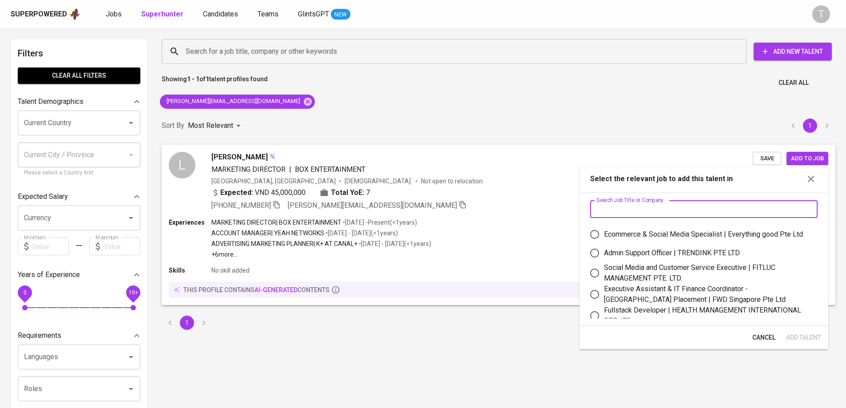
type input "u"
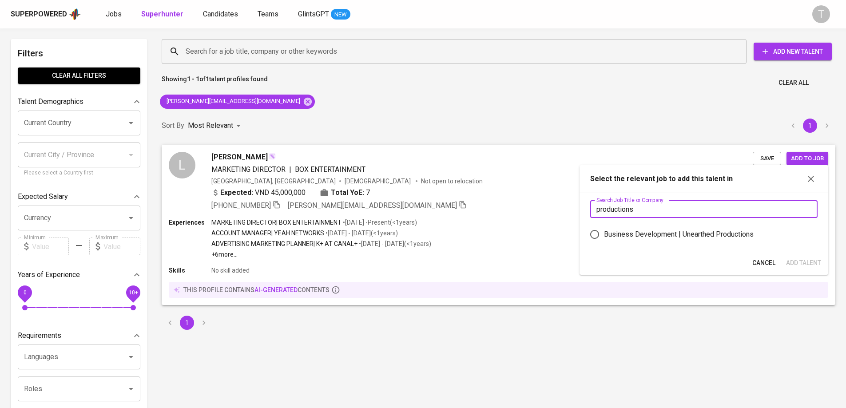
type input "productions"
click at [751, 233] on div "Business Development | Unearthed Productions" at bounding box center [679, 234] width 150 height 11
click at [604, 233] on input "Business Development | Unearthed Productions" at bounding box center [595, 234] width 19 height 19
radio input "true"
click at [802, 262] on span "Add Talent" at bounding box center [803, 263] width 35 height 11
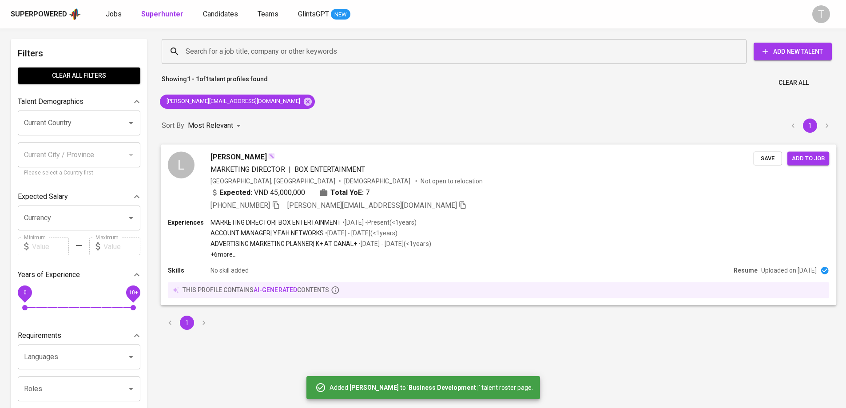
click at [771, 159] on span "Save" at bounding box center [768, 158] width 20 height 10
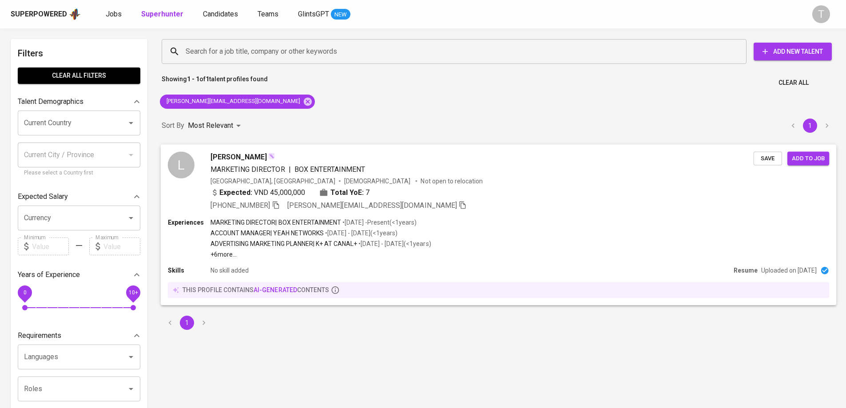
click at [460, 199] on div "Expected: VND 45,000,000 Total YoE: 7" at bounding box center [482, 193] width 543 height 13
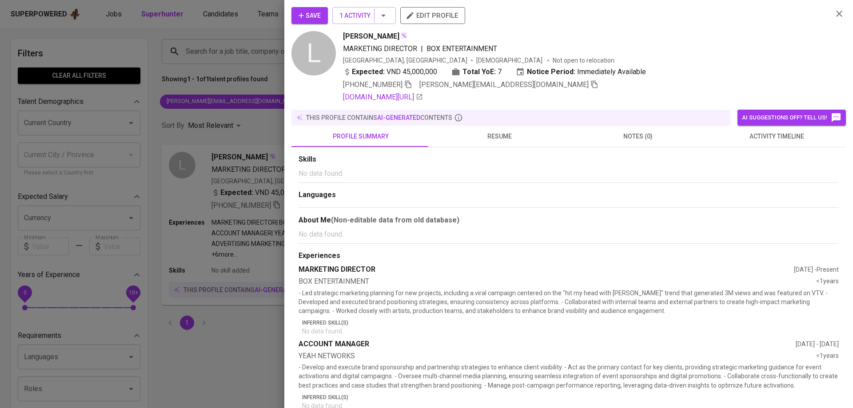
click at [421, 21] on span "edit profile" at bounding box center [432, 16] width 51 height 12
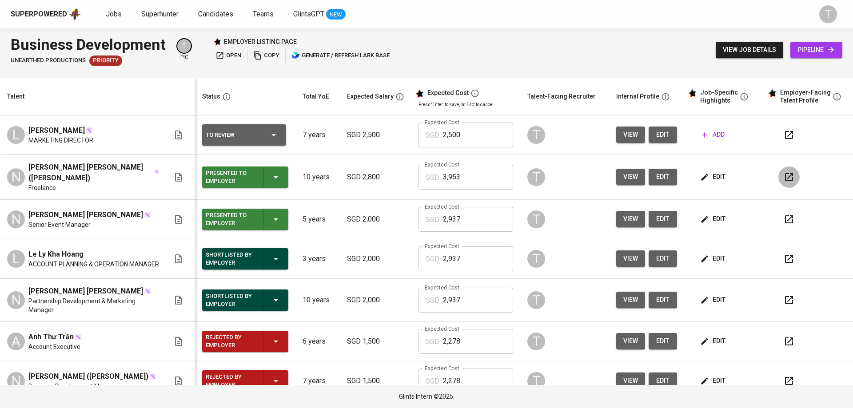
click at [784, 179] on icon "button" at bounding box center [789, 177] width 11 height 11
click at [709, 137] on span "add" at bounding box center [713, 134] width 23 height 11
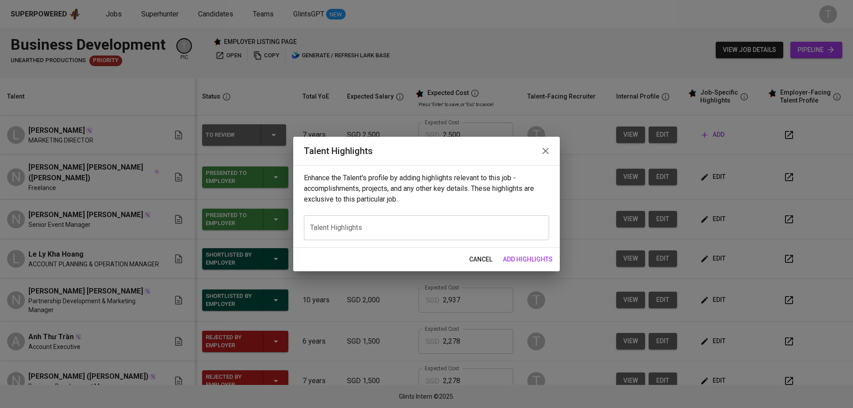
click at [360, 228] on textarea at bounding box center [426, 228] width 233 height 8
paste textarea "Summary of Experience 7+ years of professional experience spanning event manage…"
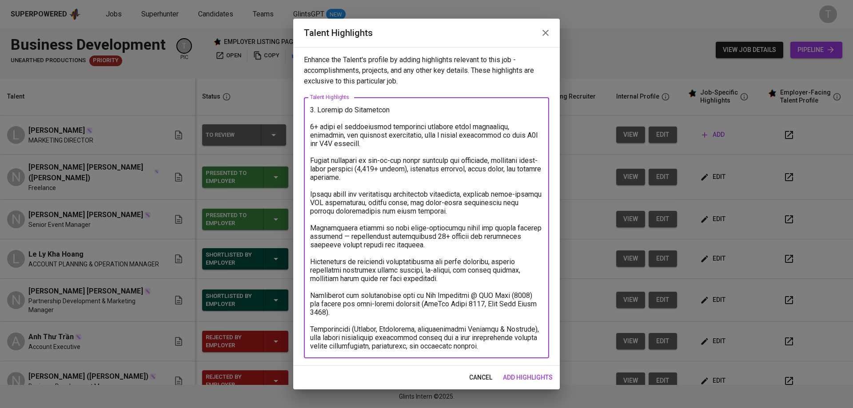
click at [400, 112] on textarea at bounding box center [426, 228] width 233 height 245
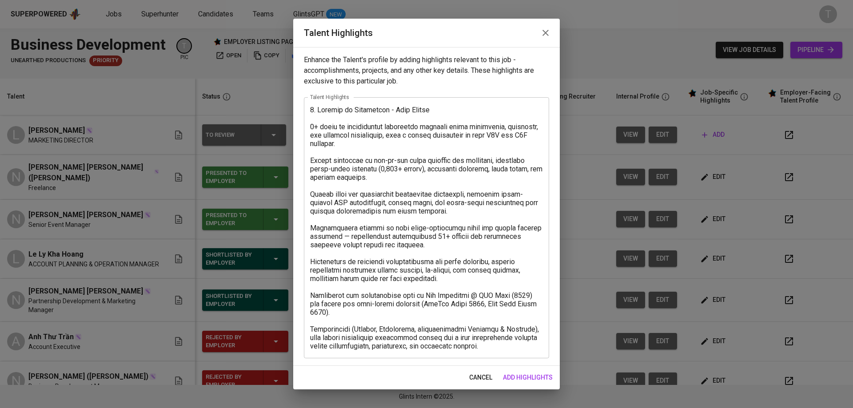
drag, startPoint x: 309, startPoint y: 128, endPoint x: 314, endPoint y: 128, distance: 4.5
click at [309, 129] on div "x Talent Highlights" at bounding box center [426, 227] width 245 height 261
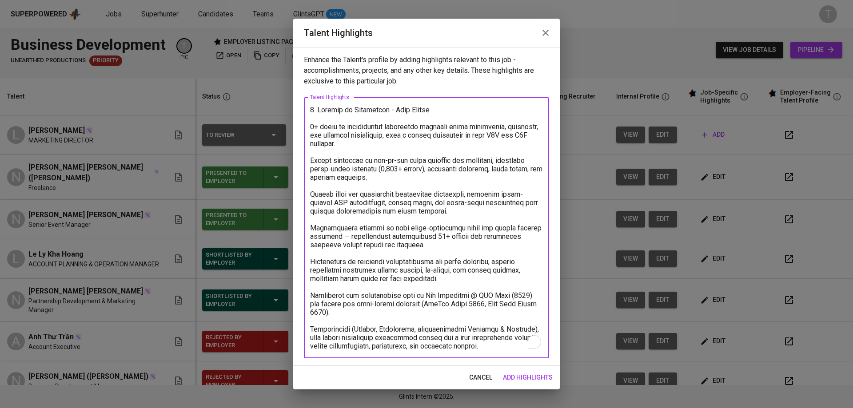
click at [314, 128] on textarea "To enrich screen reader interactions, please activate Accessibility in Grammarl…" at bounding box center [426, 228] width 233 height 245
click at [313, 126] on textarea "To enrich screen reader interactions, please activate Accessibility in Grammarl…" at bounding box center [426, 228] width 233 height 245
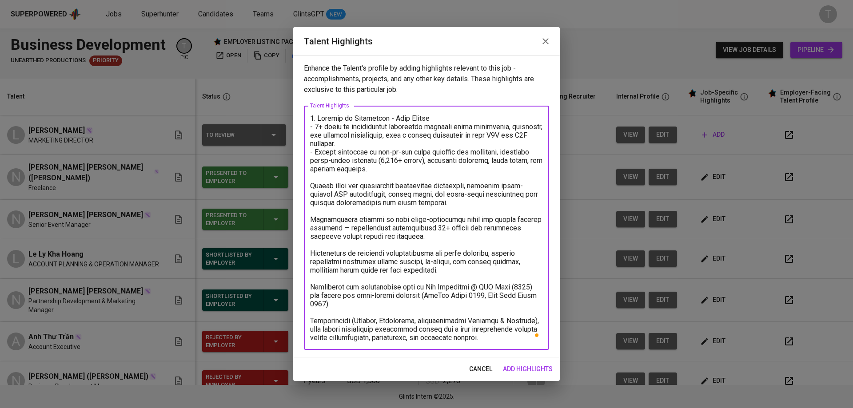
drag, startPoint x: 449, startPoint y: 203, endPoint x: 315, endPoint y: 187, distance: 135.5
click at [315, 188] on textarea "To enrich screen reader interactions, please activate Accessibility in Grammarl…" at bounding box center [426, 228] width 233 height 228
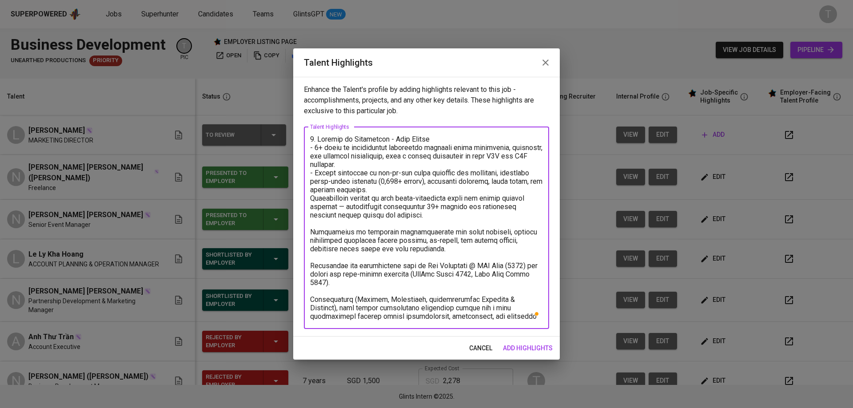
click at [316, 193] on textarea "To enrich screen reader interactions, please activate Accessibility in Grammarl…" at bounding box center [426, 228] width 233 height 186
click at [318, 198] on textarea "To enrich screen reader interactions, please activate Accessibility in Grammarl…" at bounding box center [426, 228] width 233 height 186
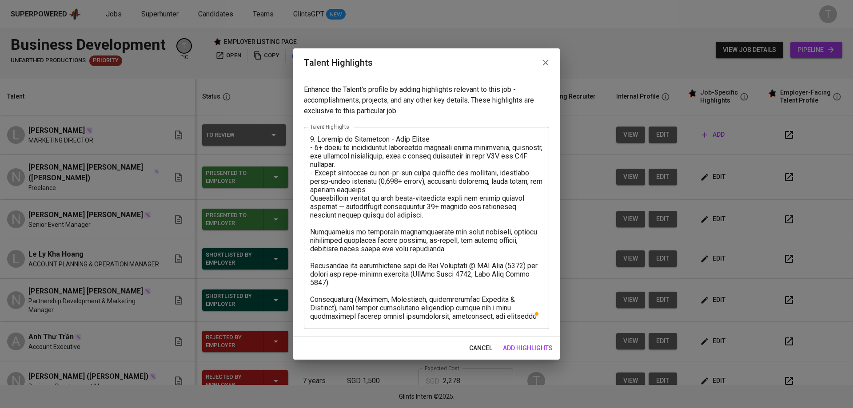
drag, startPoint x: 308, startPoint y: 198, endPoint x: 363, endPoint y: 207, distance: 54.9
click at [362, 207] on div "x Talent Highlights" at bounding box center [426, 228] width 245 height 202
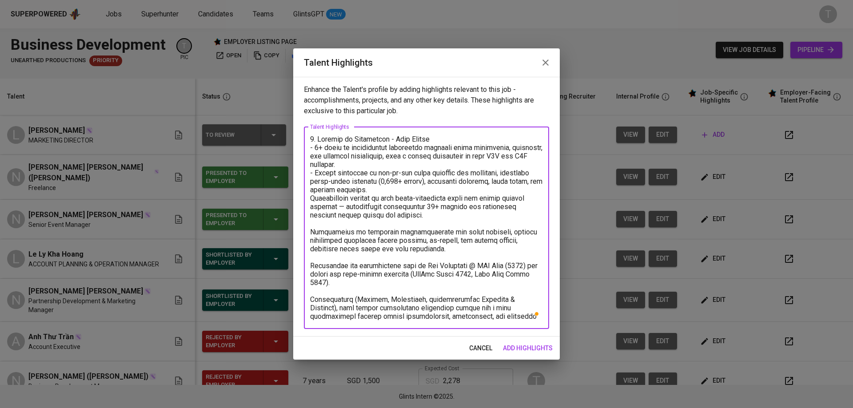
drag, startPoint x: 375, startPoint y: 208, endPoint x: 307, endPoint y: 199, distance: 69.1
click at [307, 199] on div "x Talent Highlights" at bounding box center [426, 228] width 245 height 202
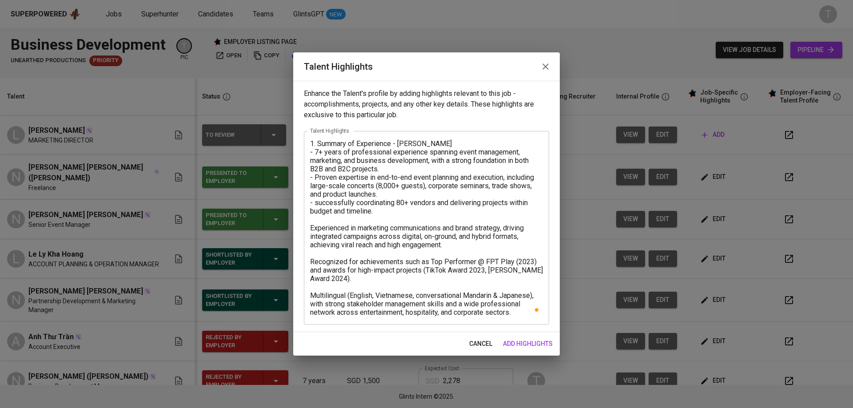
click at [307, 227] on div "1. Summary of Experience - June Nguyen - 7+ years of professional experience sp…" at bounding box center [426, 228] width 245 height 194
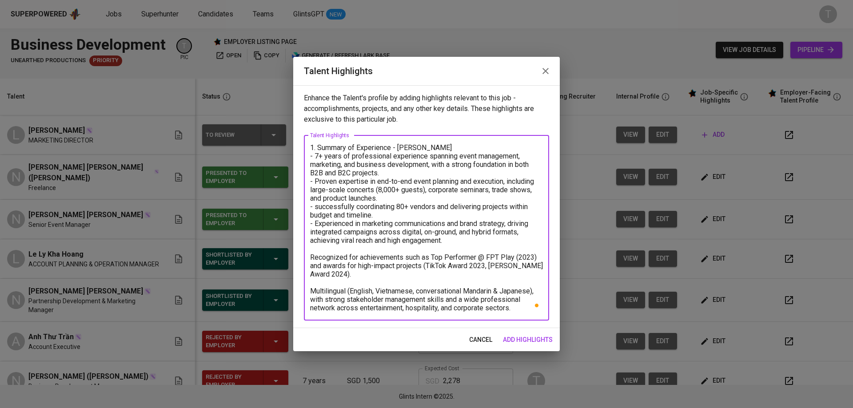
drag, startPoint x: 402, startPoint y: 241, endPoint x: 300, endPoint y: 223, distance: 102.9
click at [300, 223] on div "Enhance the Talent's profile by adding highlights relevant to this job - accomp…" at bounding box center [426, 206] width 267 height 243
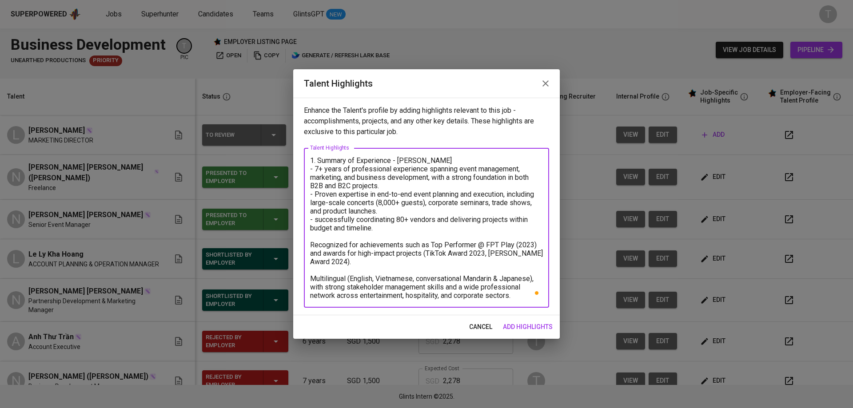
click at [311, 246] on textarea "1. Summary of Experience - June Nguyen - 7+ years of professional experience sp…" at bounding box center [426, 228] width 233 height 144
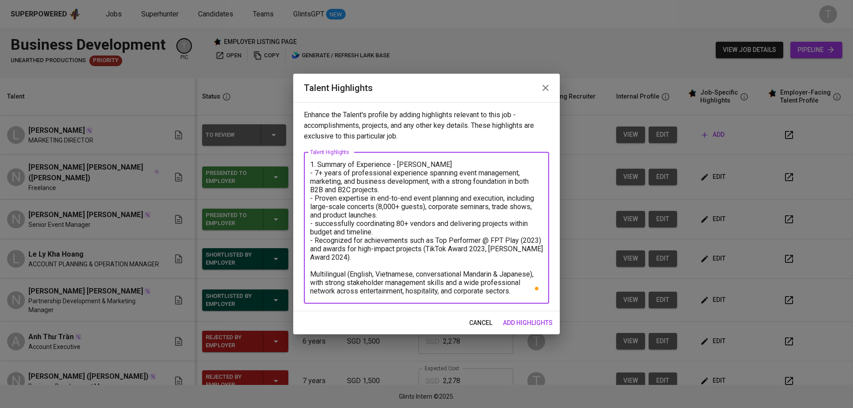
click at [310, 273] on textarea "1. Summary of Experience - June Nguyen - 7+ years of professional experience sp…" at bounding box center [426, 227] width 233 height 135
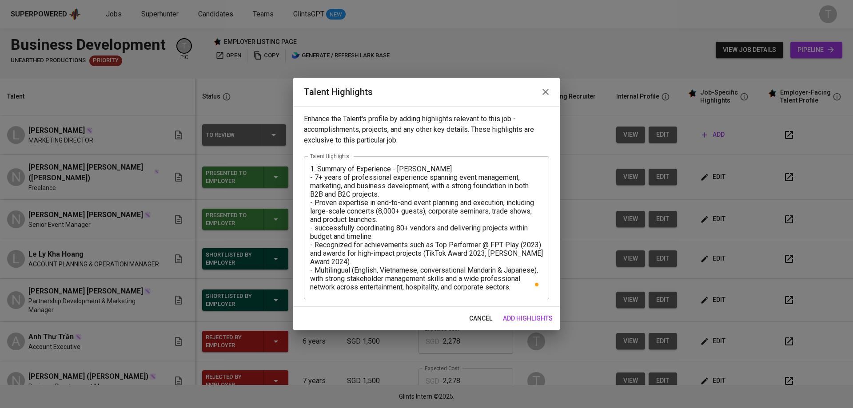
click at [519, 293] on div "1. Summary of Experience - June Nguyen - 7+ years of professional experience sp…" at bounding box center [426, 227] width 245 height 143
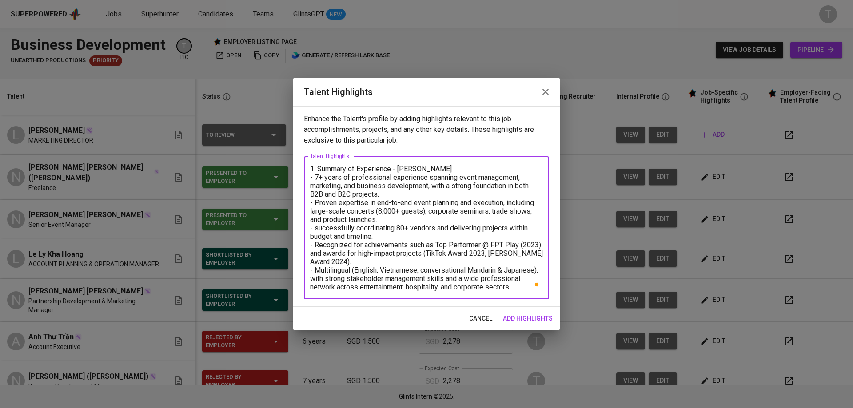
click at [521, 286] on textarea "1. Summary of Experience - June Nguyen - 7+ years of professional experience sp…" at bounding box center [426, 228] width 233 height 127
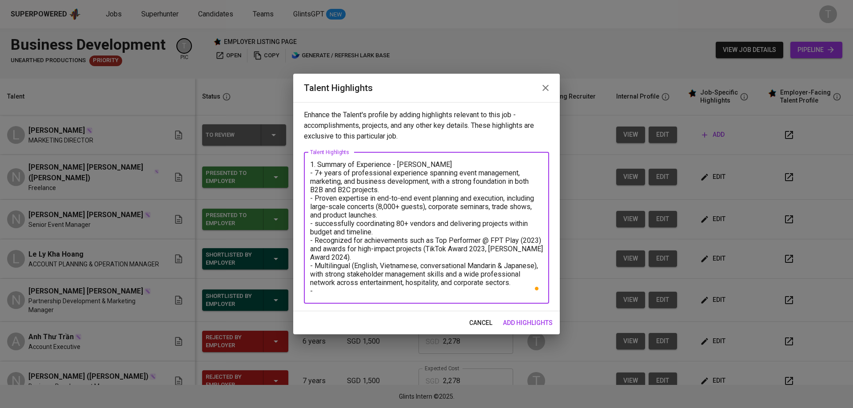
paste textarea "She highlighted her strong network with hotels (Marriott, IHG, Vin, and other m…"
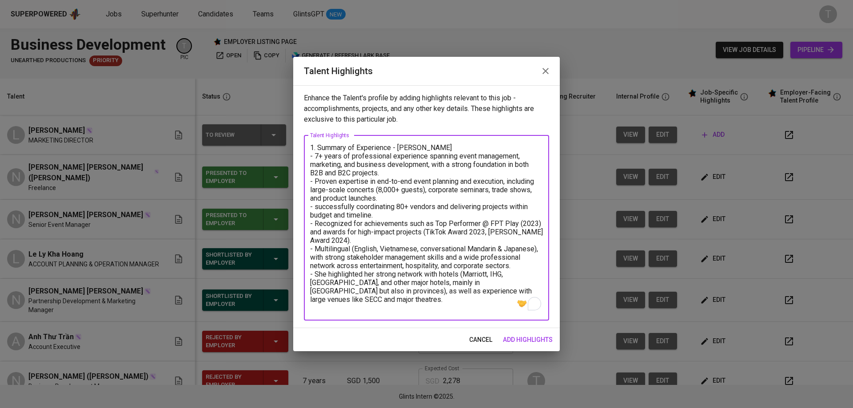
paste textarea "Since July 2024, the candidate has been focusing on project-based work in event…"
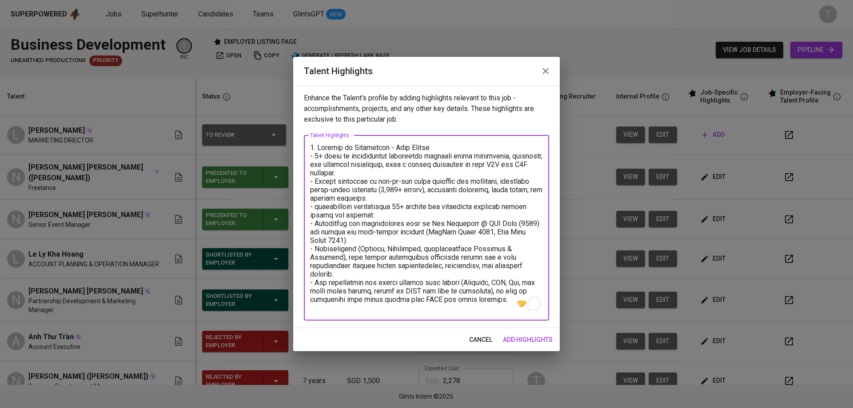
scroll to position [77, 0]
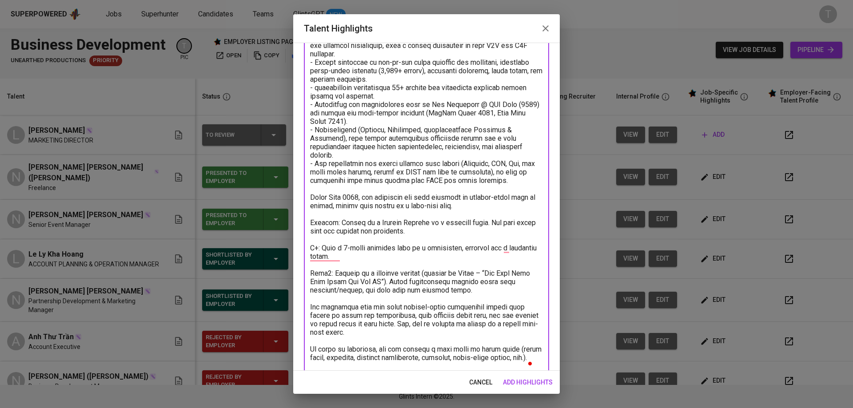
click at [311, 198] on textarea "To enrich screen reader interactions, please activate Accessibility in Grammarl…" at bounding box center [426, 197] width 233 height 346
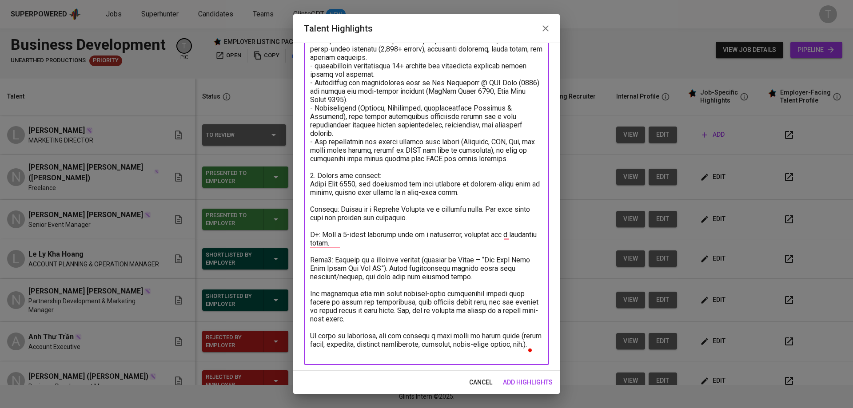
scroll to position [100, 0]
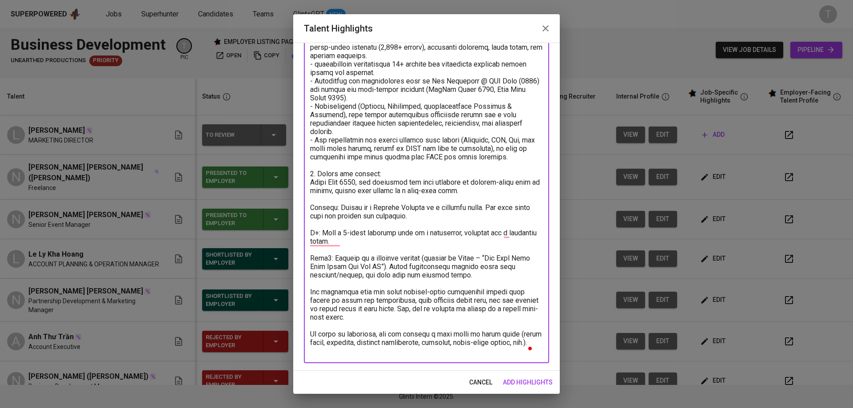
drag, startPoint x: 363, startPoint y: 180, endPoint x: 406, endPoint y: 183, distance: 43.6
click at [406, 183] on textarea "To enrich screen reader interactions, please activate Accessibility in Grammarl…" at bounding box center [426, 178] width 233 height 355
click at [311, 211] on textarea "To enrich screen reader interactions, please activate Accessibility in Grammarl…" at bounding box center [426, 178] width 233 height 355
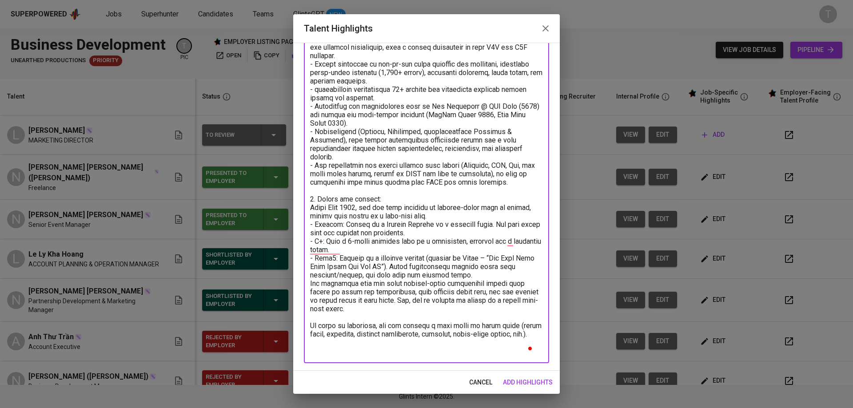
scroll to position [67, 0]
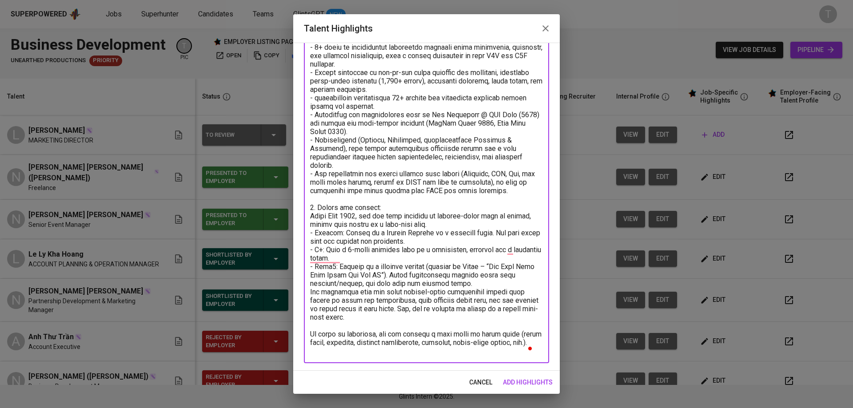
click at [504, 250] on textarea "To enrich screen reader interactions, please activate Accessibility in Grammarl…" at bounding box center [426, 195] width 233 height 321
click at [508, 251] on textarea "To enrich screen reader interactions, please activate Accessibility in Grammarl…" at bounding box center [426, 195] width 233 height 321
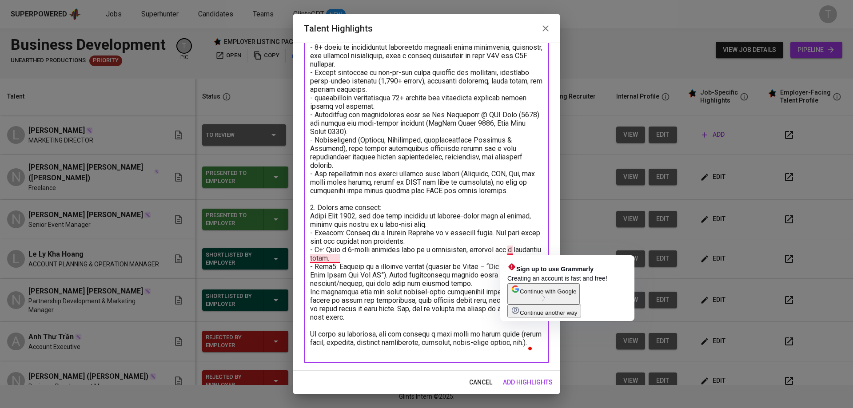
click at [524, 250] on textarea "To enrich screen reader interactions, please activate Accessibility in Grammarl…" at bounding box center [426, 195] width 233 height 321
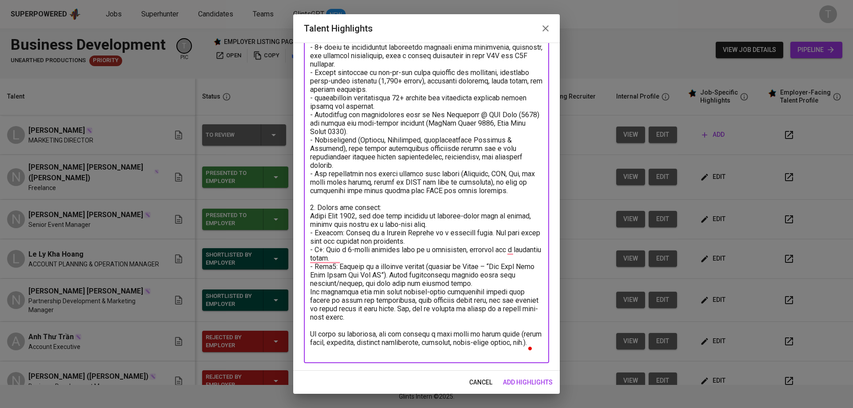
click at [496, 244] on textarea "To enrich screen reader interactions, please activate Accessibility in Grammarl…" at bounding box center [426, 195] width 233 height 321
drag, startPoint x: 468, startPoint y: 250, endPoint x: 476, endPoint y: 260, distance: 12.7
click at [476, 260] on textarea "To enrich screen reader interactions, please activate Accessibility in Grammarl…" at bounding box center [426, 195] width 233 height 321
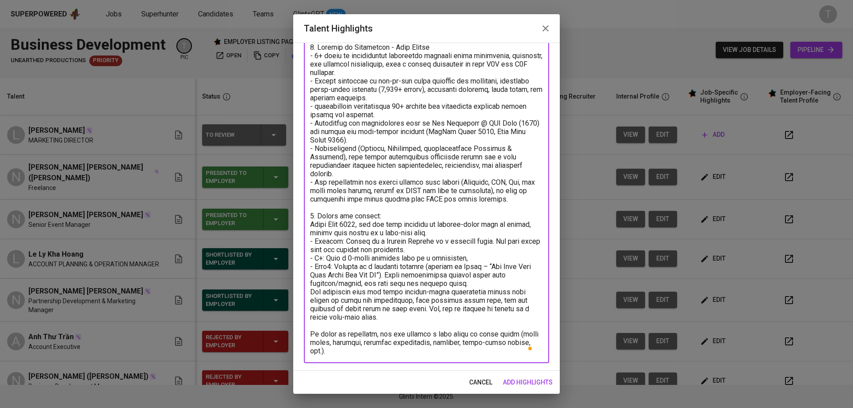
scroll to position [58, 0]
click at [456, 319] on textarea "To enrich screen reader interactions, please activate Accessibility in Grammarl…" at bounding box center [426, 199] width 233 height 312
click at [452, 321] on textarea "To enrich screen reader interactions, please activate Accessibility in Grammarl…" at bounding box center [426, 199] width 233 height 312
click at [438, 348] on textarea "To enrich screen reader interactions, please activate Accessibility in Grammarl…" at bounding box center [426, 199] width 233 height 312
drag, startPoint x: 362, startPoint y: 353, endPoint x: 299, endPoint y: 332, distance: 67.0
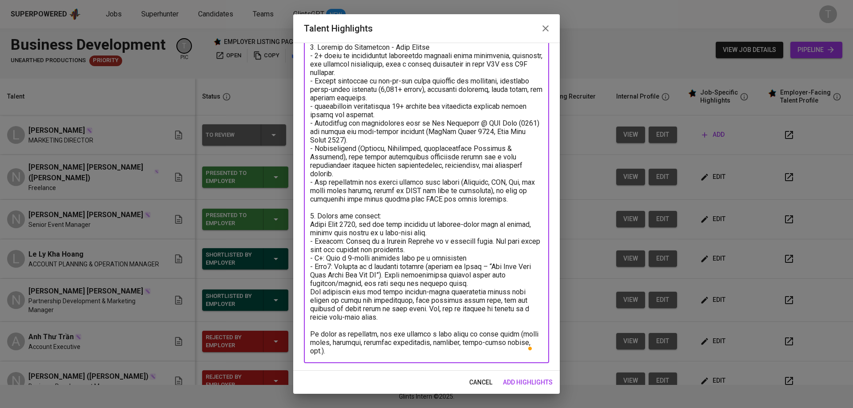
click at [299, 332] on div "Enhance the Talent's profile by adding highlights relevant to this job - accomp…" at bounding box center [426, 207] width 267 height 328
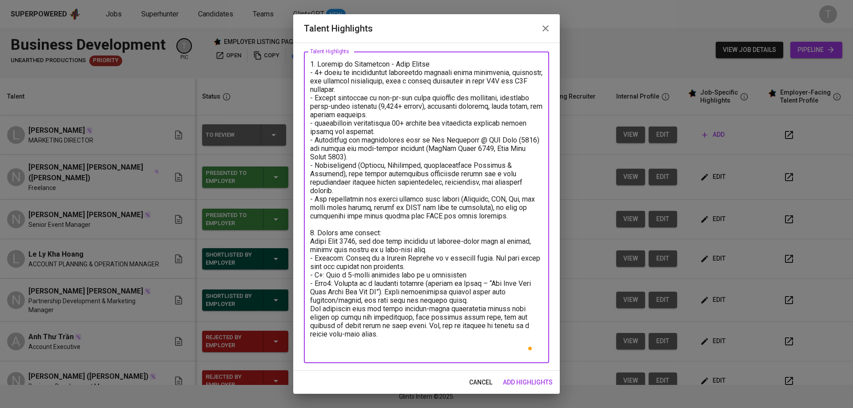
scroll to position [41, 0]
click at [314, 199] on textarea "To enrich screen reader interactions, please activate Accessibility in Grammarl…" at bounding box center [426, 207] width 233 height 295
paste textarea "In terms of expertise, she has handled a wide range of event types (trade shows…"
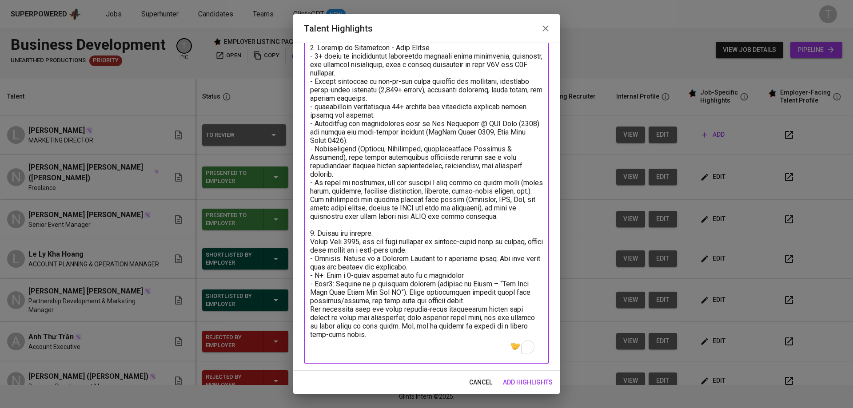
scroll to position [58, 0]
click at [371, 347] on textarea "To enrich screen reader interactions, please activate Accessibility in Grammarl…" at bounding box center [426, 199] width 233 height 312
paste textarea "https://glints.sg.larksuite.com/file/FUVhbr01CojjdrxngtjlqWJxgVy?from=from_copy…"
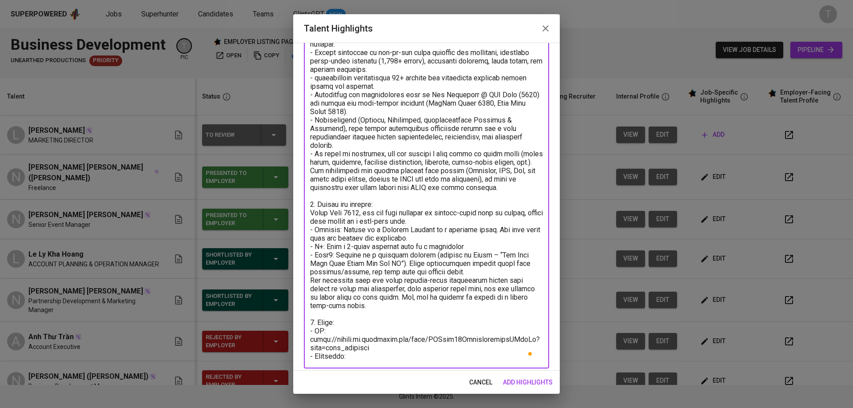
scroll to position [92, 0]
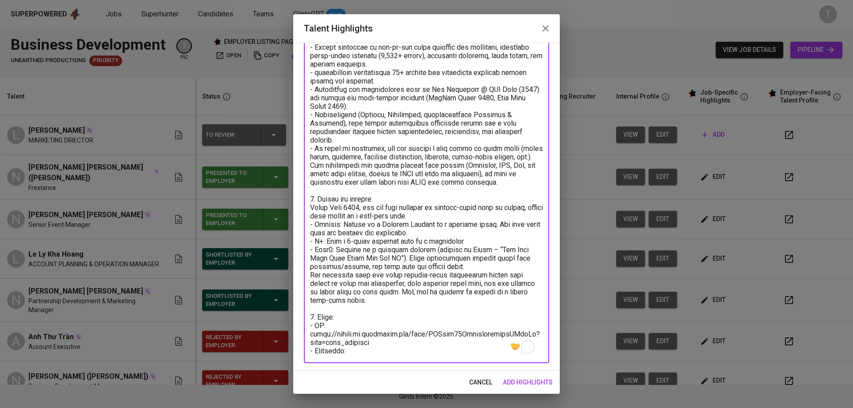
paste textarea "[URL][DOMAIN_NAME]"
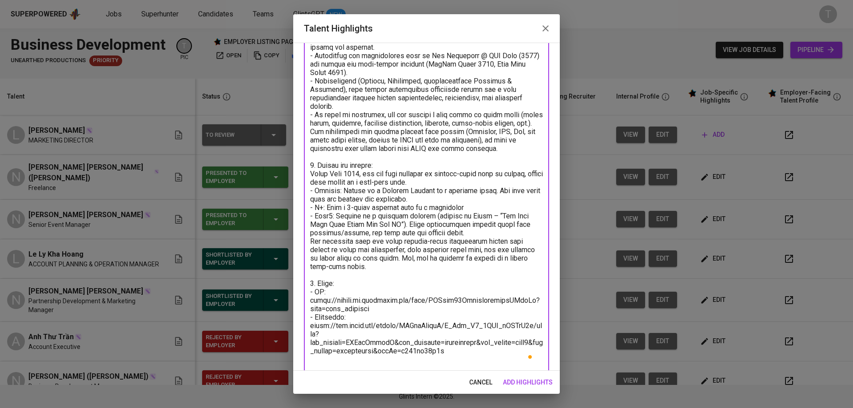
scroll to position [128, 0]
paste textarea "Ritsumeikan Asia Pacific University 2014 - 2018 Bachelor of Culture, Society an…"
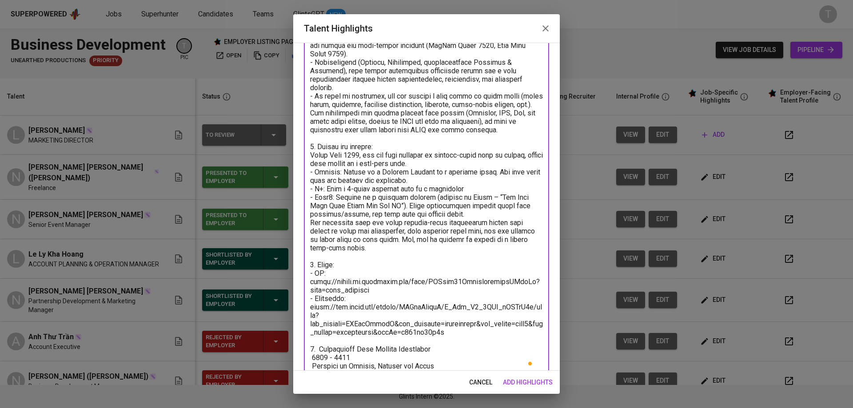
scroll to position [160, 0]
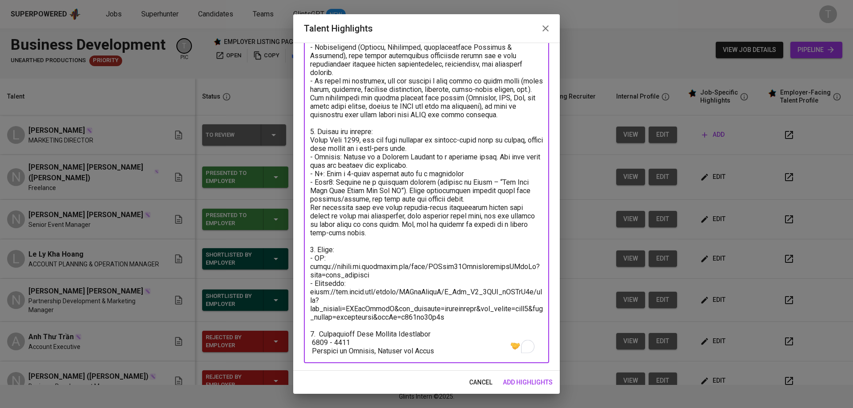
click at [317, 335] on textarea "To enrich screen reader interactions, please activate Accessibility in Grammarl…" at bounding box center [426, 149] width 233 height 414
drag, startPoint x: 310, startPoint y: 350, endPoint x: 360, endPoint y: 350, distance: 50.2
click at [360, 350] on textarea "To enrich screen reader interactions, please activate Accessibility in Grammarl…" at bounding box center [426, 153] width 233 height 422
click at [311, 351] on textarea "To enrich screen reader interactions, please activate Accessibility in Grammarl…" at bounding box center [426, 149] width 233 height 414
click at [340, 351] on textarea "To enrich screen reader interactions, please activate Accessibility in Grammarl…" at bounding box center [426, 149] width 233 height 414
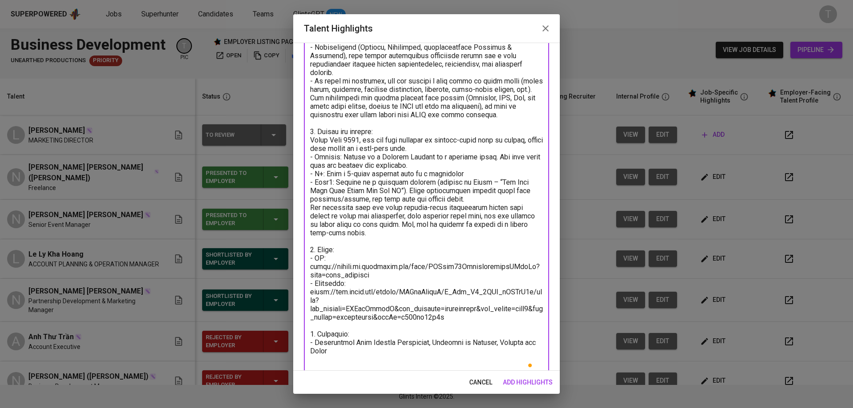
scroll to position [161, 0]
paste textarea "6. Expected salary: Total Monthly Fee: 3953 SGD - Basic Salary: 2800 SGD (open …"
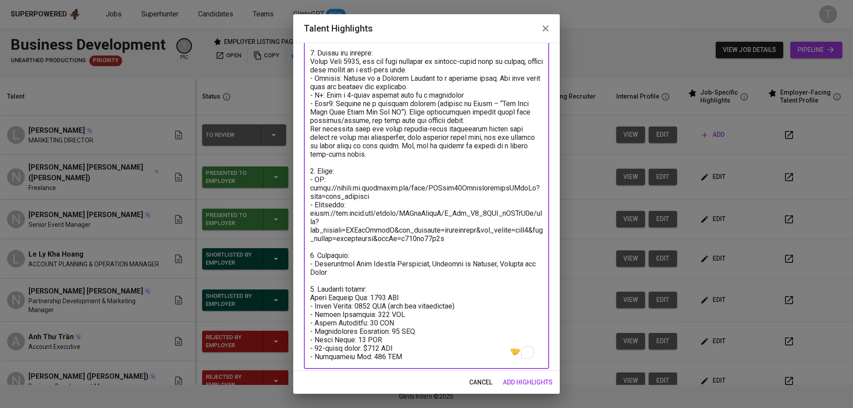
scroll to position [244, 0]
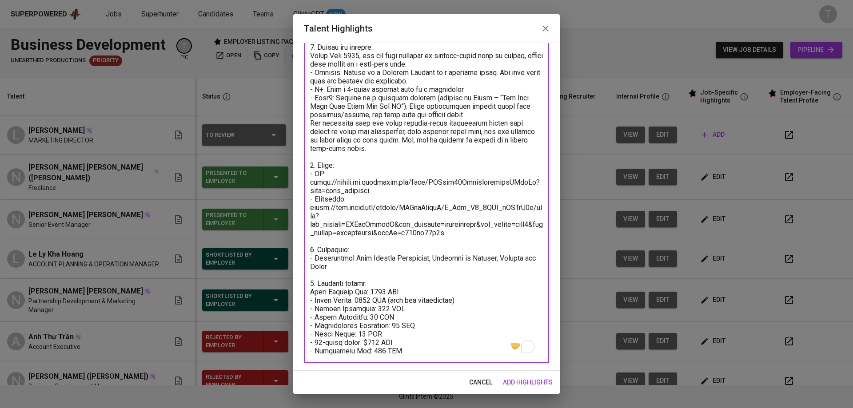
click at [312, 284] on textarea "To enrich screen reader interactions, please activate Accessibility in Grammarl…" at bounding box center [426, 106] width 233 height 498
click at [359, 295] on textarea "To enrich screen reader interactions, please activate Accessibility in Grammarl…" at bounding box center [426, 106] width 233 height 498
click at [360, 301] on textarea "To enrich screen reader interactions, please activate Accessibility in Grammarl…" at bounding box center [426, 106] width 233 height 498
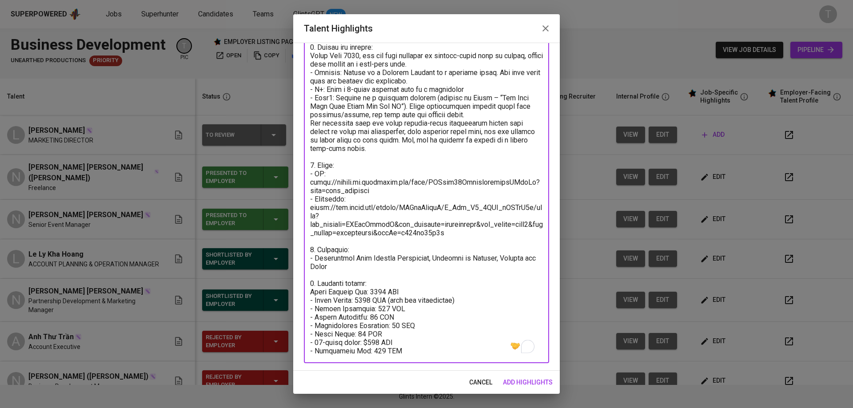
drag, startPoint x: 371, startPoint y: 291, endPoint x: 386, endPoint y: 292, distance: 15.6
click at [386, 292] on textarea "To enrich screen reader interactions, please activate Accessibility in Grammarl…" at bounding box center [426, 106] width 233 height 498
click at [417, 291] on textarea "To enrich screen reader interactions, please activate Accessibility in Grammarl…" at bounding box center [426, 106] width 233 height 498
type textarea "1. Summary of Experience - June Nguyen - 7+ years of professional experience sp…"
click at [552, 385] on span "add highlights" at bounding box center [528, 382] width 50 height 11
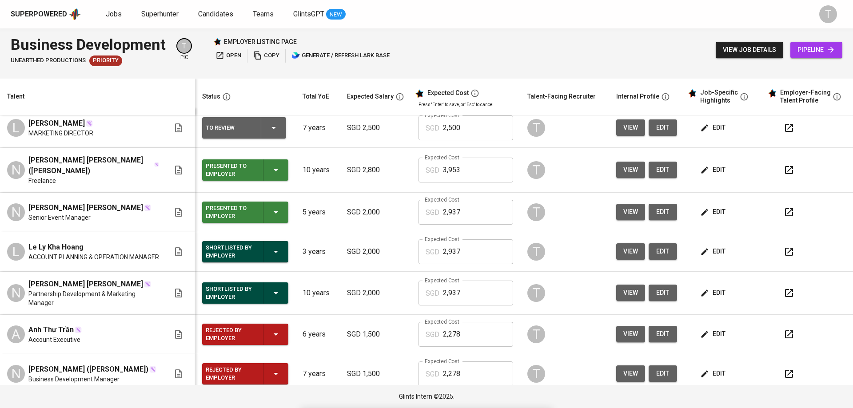
scroll to position [0, 0]
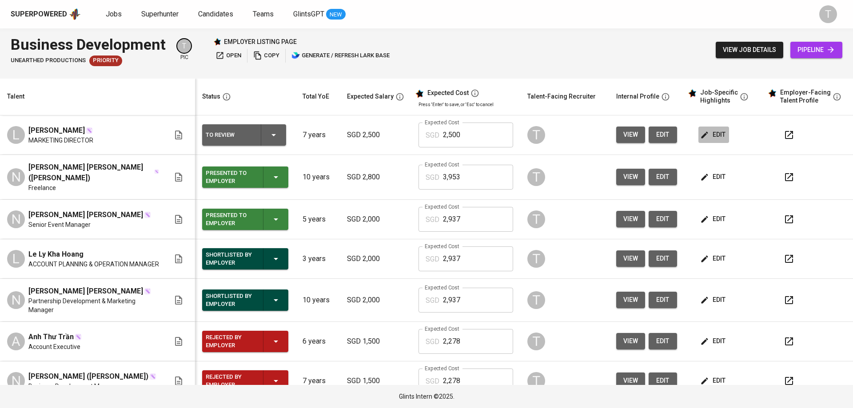
click at [704, 135] on span "edit" at bounding box center [714, 134] width 24 height 11
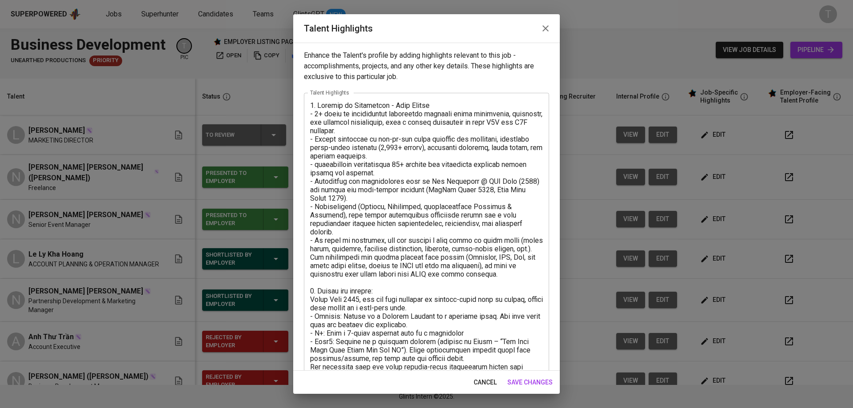
scroll to position [244, 0]
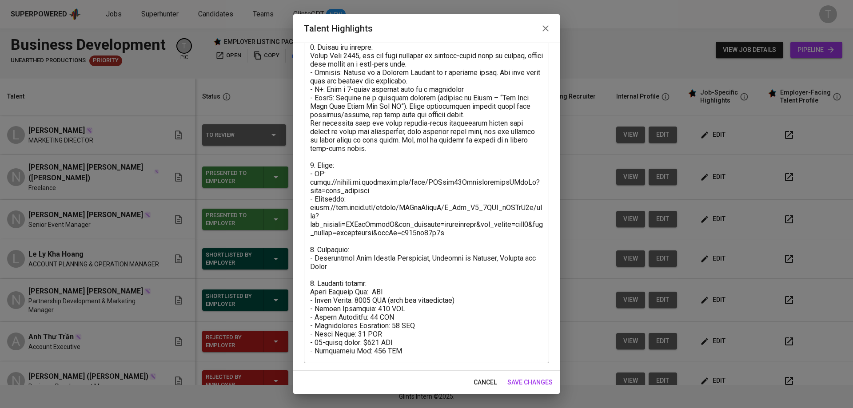
click at [363, 300] on textarea at bounding box center [426, 106] width 233 height 498
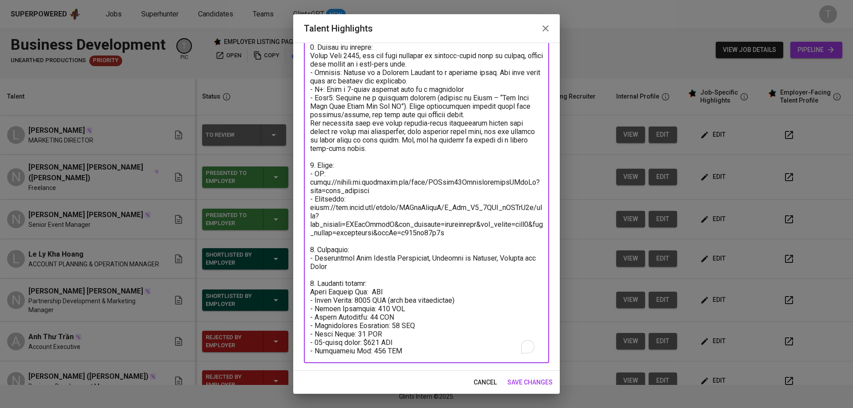
click at [363, 300] on textarea "To enrich screen reader interactions, please activate Accessibility in Grammarl…" at bounding box center [426, 106] width 233 height 498
drag, startPoint x: 389, startPoint y: 298, endPoint x: 475, endPoint y: 298, distance: 85.8
click at [475, 298] on textarea "To enrich screen reader interactions, please activate Accessibility in Grammarl…" at bounding box center [426, 106] width 233 height 498
click at [370, 293] on textarea "To enrich screen reader interactions, please activate Accessibility in Grammarl…" at bounding box center [426, 106] width 233 height 498
click at [371, 308] on textarea "To enrich screen reader interactions, please activate Accessibility in Grammarl…" at bounding box center [426, 106] width 233 height 498
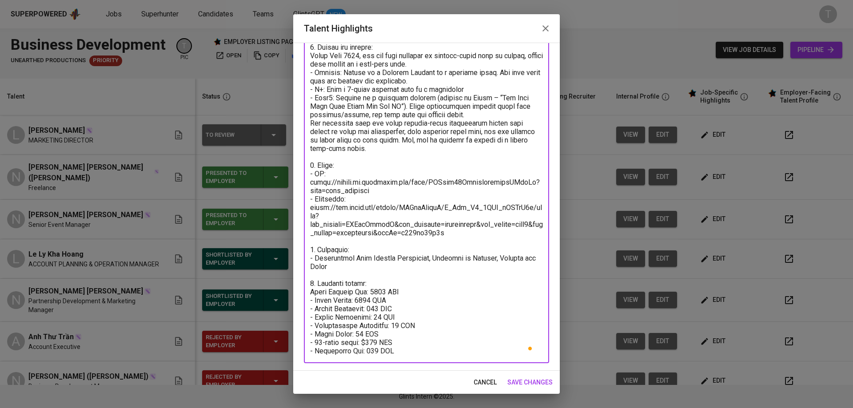
click at [371, 308] on textarea "To enrich screen reader interactions, please activate Accessibility in Grammarl…" at bounding box center [426, 106] width 233 height 498
paste textarea "13"
click at [374, 316] on textarea "To enrich screen reader interactions, please activate Accessibility in Grammarl…" at bounding box center [426, 106] width 233 height 498
paste textarea "1"
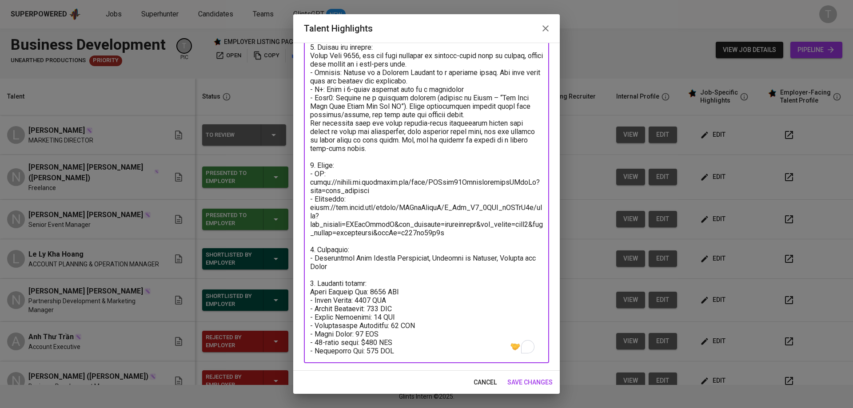
click at [402, 325] on textarea "To enrich screen reader interactions, please activate Accessibility in Grammarl…" at bounding box center [426, 106] width 233 height 498
click at [403, 324] on textarea "To enrich screen reader interactions, please activate Accessibility in Grammarl…" at bounding box center [426, 106] width 233 height 498
paste textarea "4"
click at [357, 334] on textarea "To enrich screen reader interactions, please activate Accessibility in Grammarl…" at bounding box center [426, 106] width 233 height 498
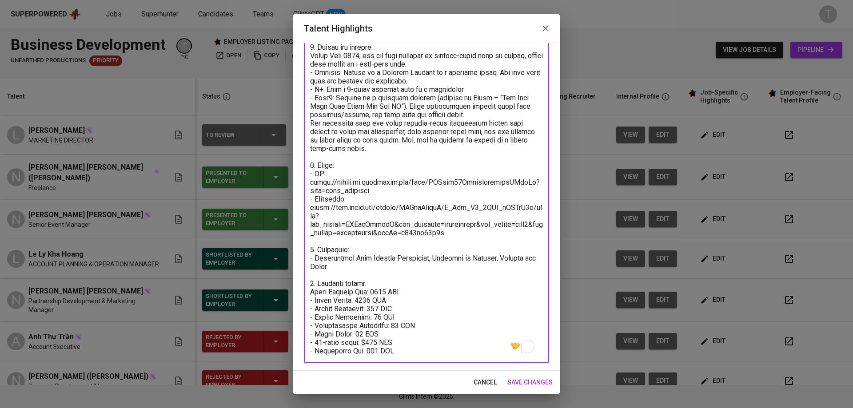
paste textarea "47"
click at [382, 344] on textarea "To enrich screen reader interactions, please activate Accessibility in Grammarl…" at bounding box center [426, 106] width 233 height 498
type textarea "1. Summary of Experience - June Nguyen - 7+ years of professional experience sp…"
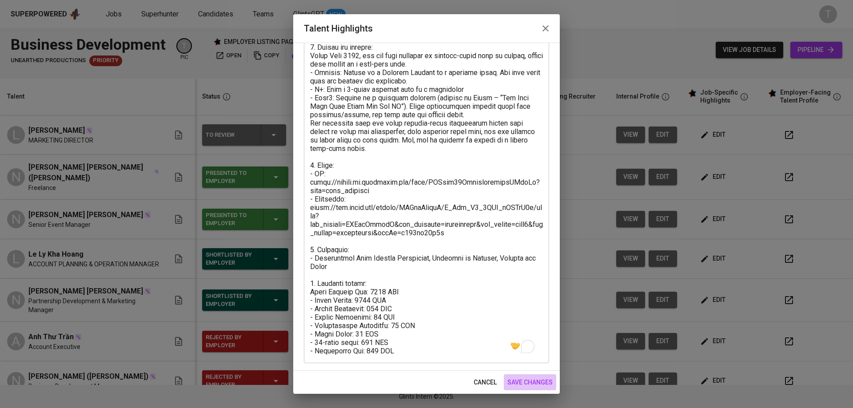
click at [537, 378] on span "save changes" at bounding box center [529, 382] width 45 height 11
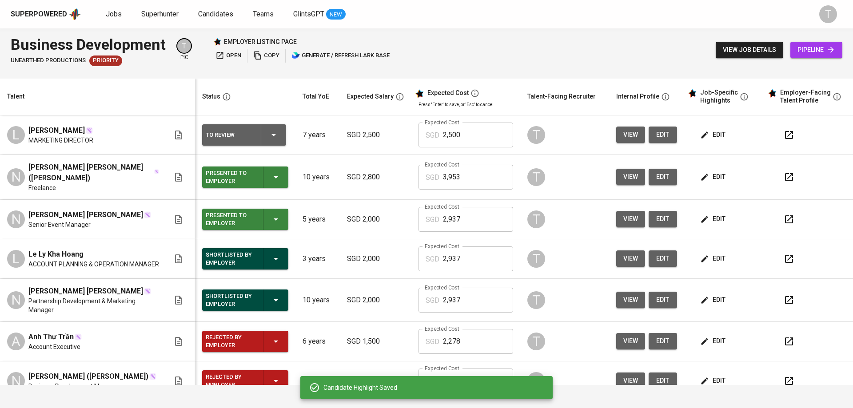
click at [466, 140] on input "2,500" at bounding box center [478, 135] width 70 height 25
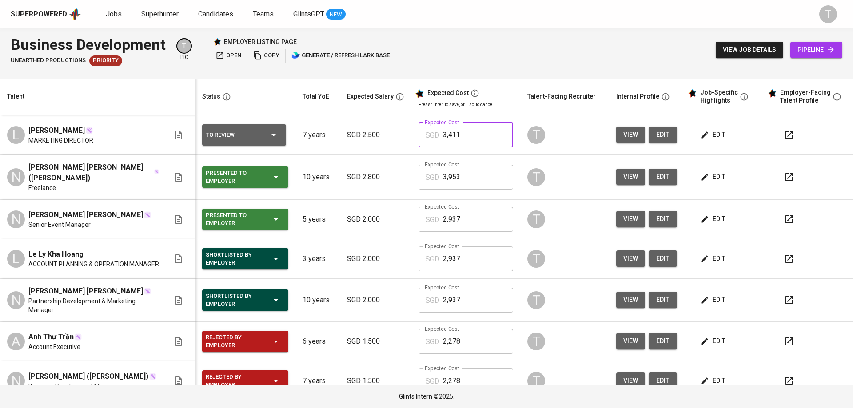
type input "3,411"
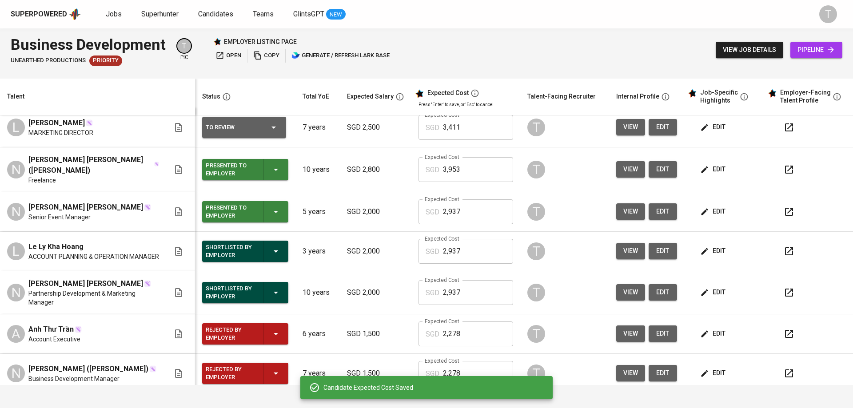
scroll to position [15, 0]
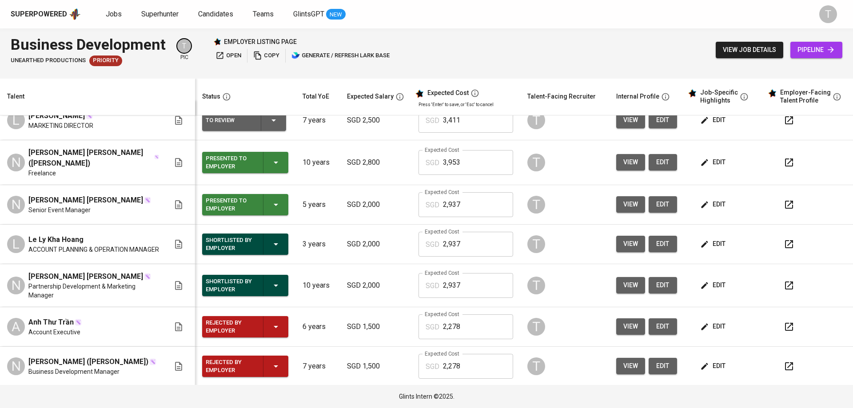
click at [267, 124] on div "To Review" at bounding box center [244, 120] width 77 height 21
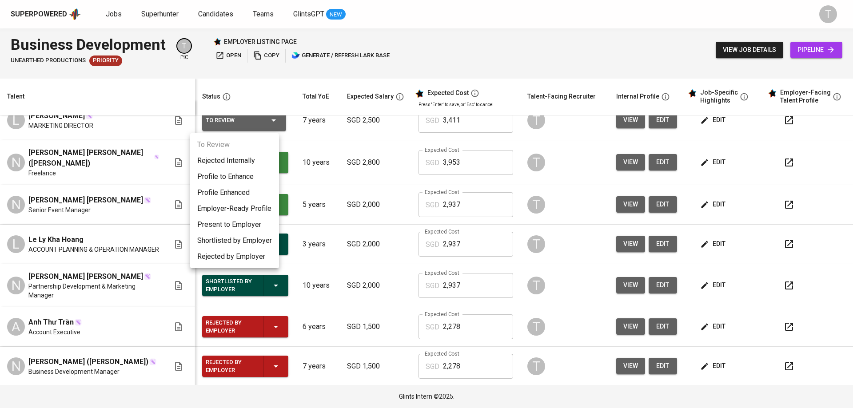
click at [257, 226] on li "Present to Employer" at bounding box center [234, 225] width 89 height 16
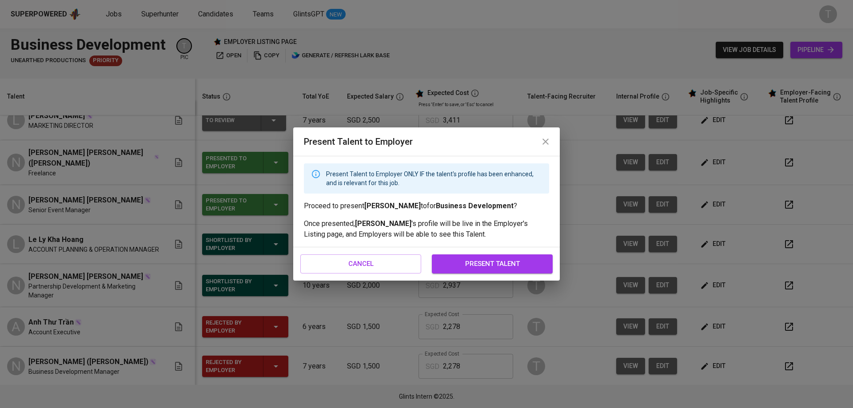
click at [510, 263] on span "present talent" at bounding box center [492, 264] width 101 height 12
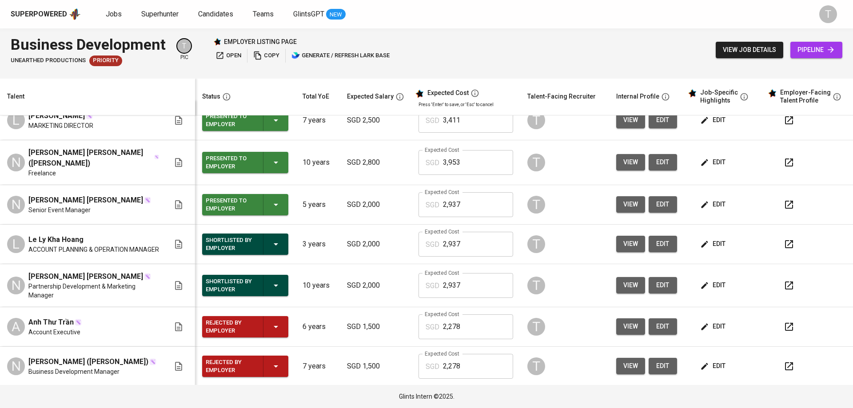
scroll to position [0, 0]
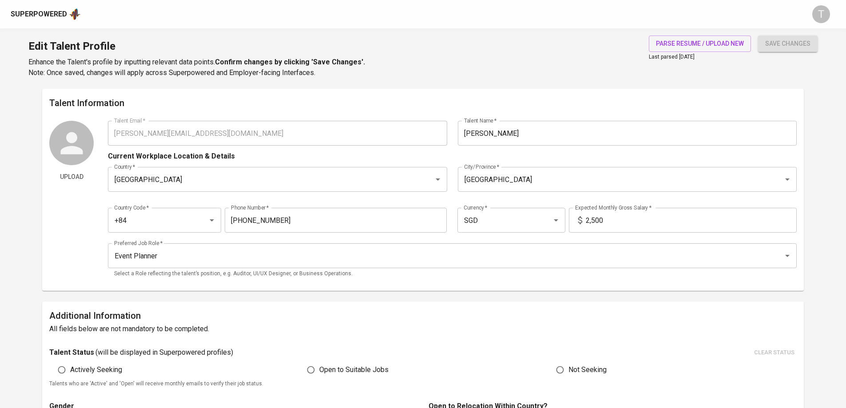
scroll to position [222, 0]
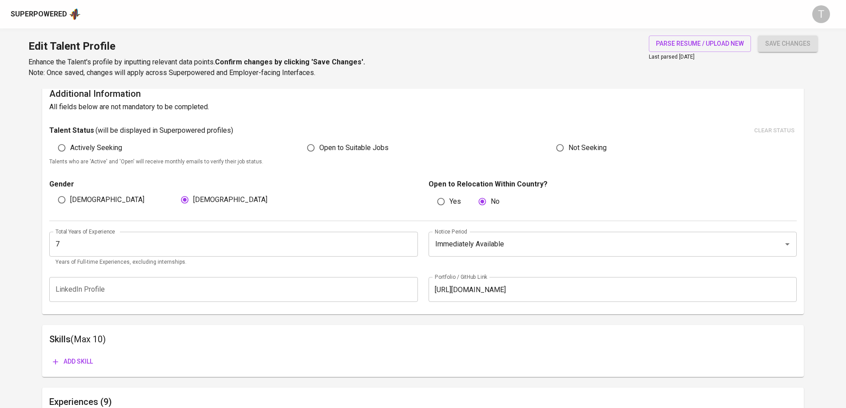
click at [515, 278] on input "[URL][DOMAIN_NAME]" at bounding box center [613, 289] width 368 height 25
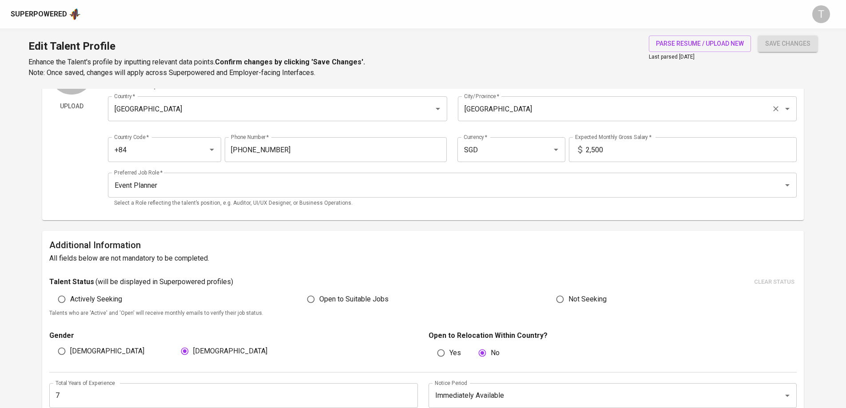
scroll to position [0, 0]
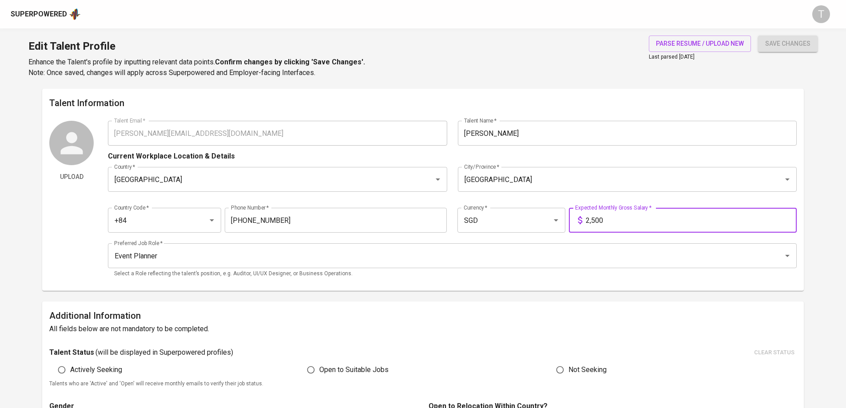
drag, startPoint x: 622, startPoint y: 216, endPoint x: 591, endPoint y: 221, distance: 31.0
click at [591, 221] on input "2,500" at bounding box center [691, 220] width 211 height 25
type input "2,360"
click at [758, 36] on button "save changes" at bounding box center [788, 44] width 60 height 16
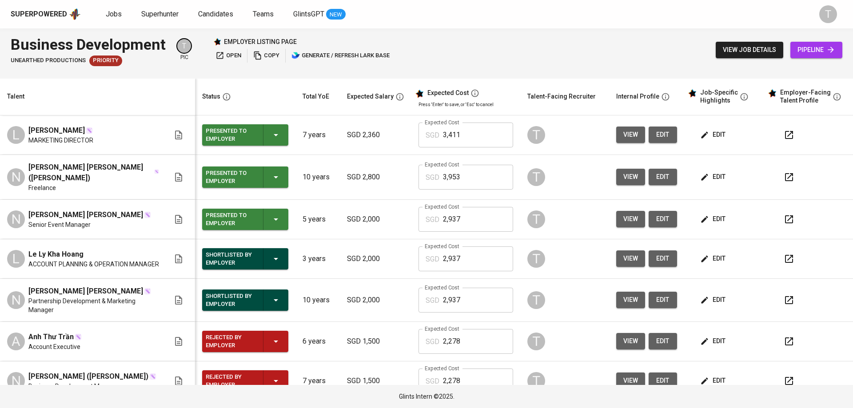
click at [450, 139] on input "3,411" at bounding box center [478, 135] width 70 height 25
drag, startPoint x: 363, startPoint y: 135, endPoint x: 369, endPoint y: 135, distance: 6.7
click at [363, 135] on p "SGD 2,360" at bounding box center [375, 135] width 57 height 11
click at [786, 134] on icon "button" at bounding box center [789, 135] width 11 height 11
click at [656, 135] on span "edit" at bounding box center [663, 134] width 14 height 11
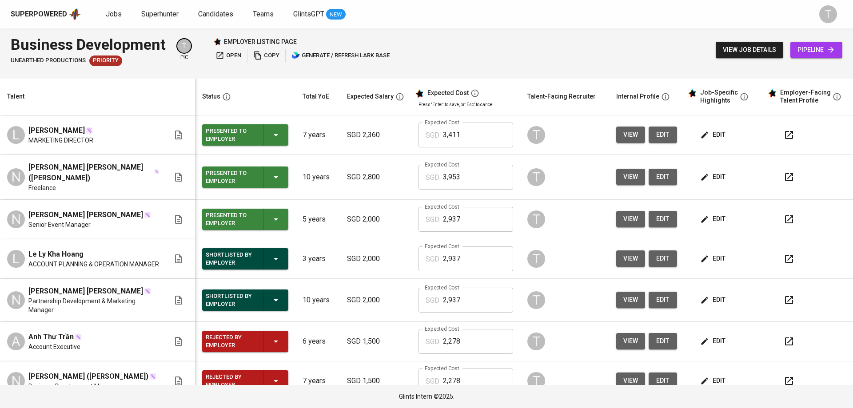
click at [714, 132] on span "edit" at bounding box center [714, 134] width 24 height 11
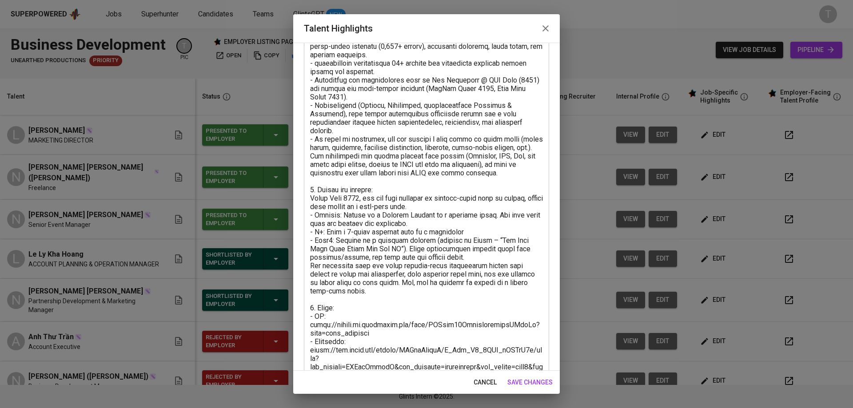
scroll to position [244, 0]
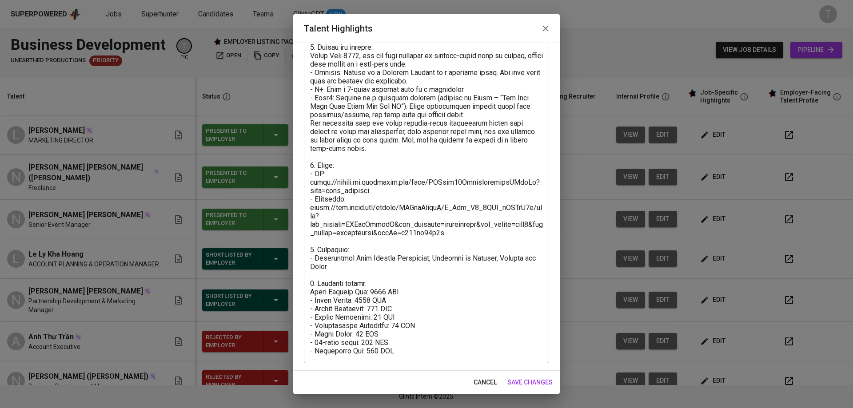
click at [374, 291] on textarea at bounding box center [426, 106] width 233 height 498
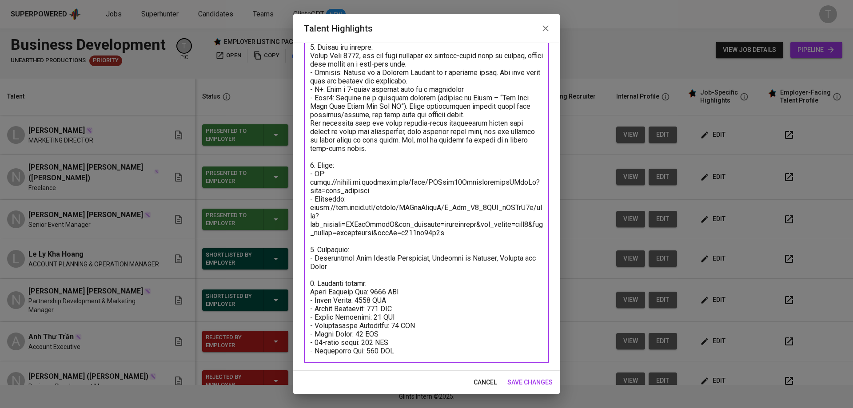
click at [366, 299] on textarea at bounding box center [426, 106] width 233 height 498
click at [366, 299] on textarea "To enrich screen reader interactions, please activate Accessibility in Grammarl…" at bounding box center [426, 106] width 233 height 498
click at [415, 295] on textarea "To enrich screen reader interactions, please activate Accessibility in Grammarl…" at bounding box center [426, 106] width 233 height 498
click at [420, 306] on textarea "To enrich screen reader interactions, please activate Accessibility in Grammarl…" at bounding box center [426, 106] width 233 height 498
click at [418, 298] on textarea "To enrich screen reader interactions, please activate Accessibility in Grammarl…" at bounding box center [426, 106] width 233 height 498
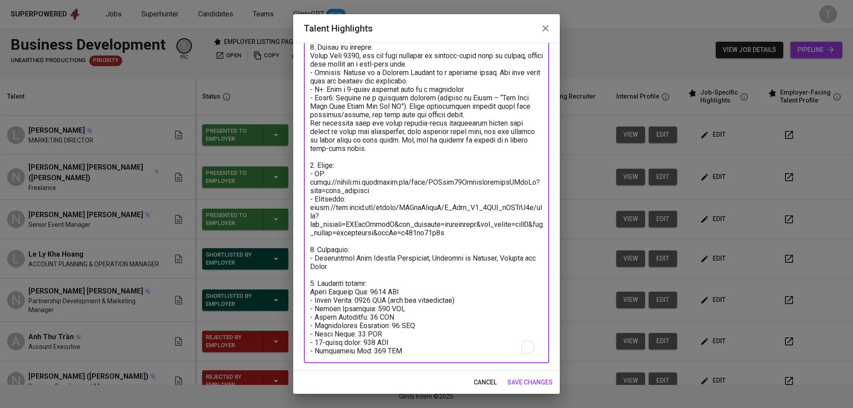
click at [371, 311] on textarea "To enrich screen reader interactions, please activate Accessibility in Grammarl…" at bounding box center [426, 106] width 233 height 498
click at [371, 308] on textarea "To enrich screen reader interactions, please activate Accessibility in Grammarl…" at bounding box center [426, 106] width 233 height 498
click at [376, 308] on textarea "To enrich screen reader interactions, please activate Accessibility in Grammarl…" at bounding box center [426, 106] width 233 height 498
paste textarea "38"
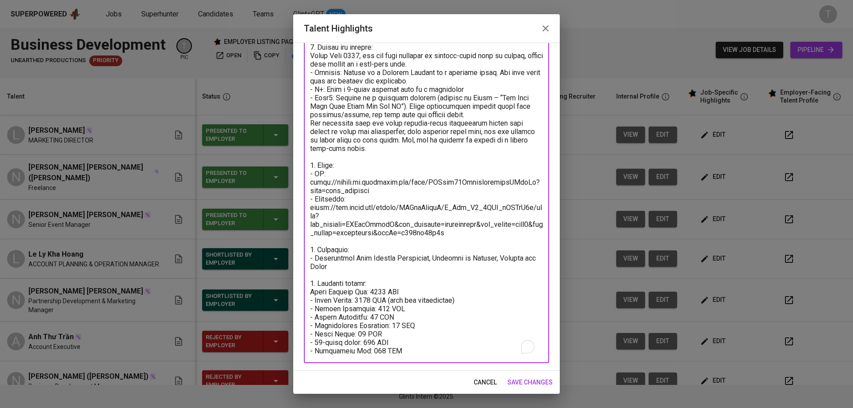
click at [376, 316] on textarea "To enrich screen reader interactions, please activate Accessibility in Grammarl…" at bounding box center [426, 106] width 233 height 498
click at [404, 327] on textarea "To enrich screen reader interactions, please activate Accessibility in Grammarl…" at bounding box center [426, 106] width 233 height 498
click at [361, 334] on textarea "To enrich screen reader interactions, please activate Accessibility in Grammarl…" at bounding box center [426, 106] width 233 height 498
click at [379, 338] on textarea "To enrich screen reader interactions, please activate Accessibility in Grammarl…" at bounding box center [426, 106] width 233 height 498
click at [379, 291] on textarea "To enrich screen reader interactions, please activate Accessibility in Grammarl…" at bounding box center [426, 106] width 233 height 498
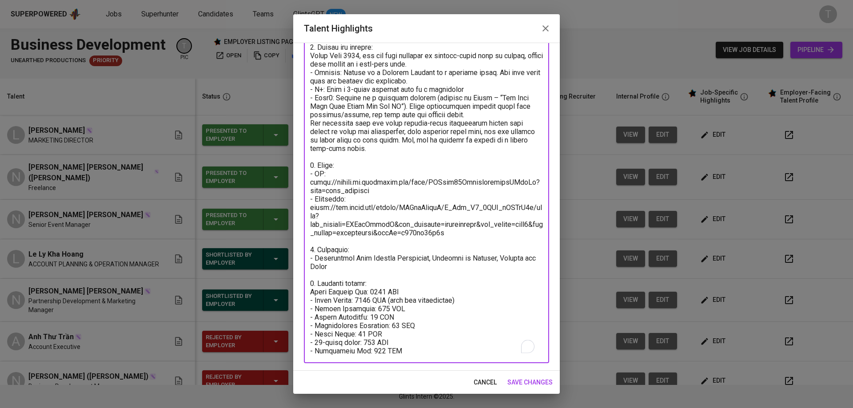
type textarea "1. Summary of Experience - June Nguyen - 7+ years of professional experience sp…"
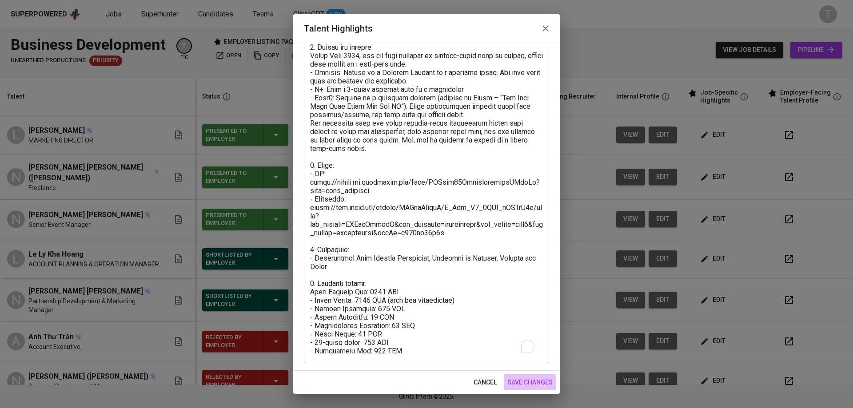
click at [540, 380] on span "save changes" at bounding box center [529, 382] width 45 height 11
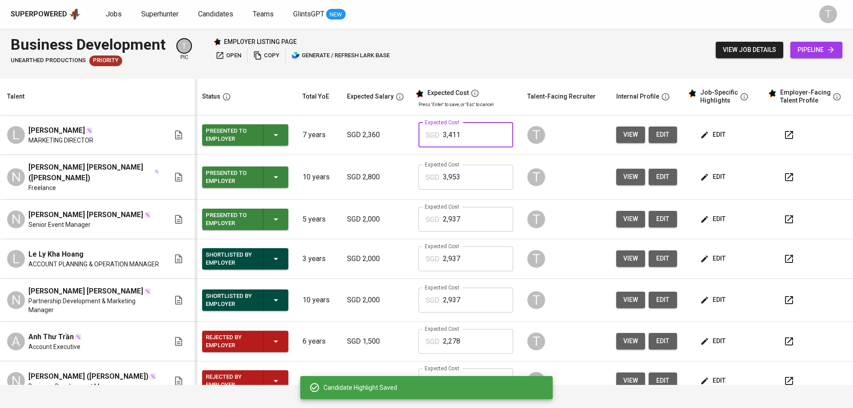
drag, startPoint x: 449, startPoint y: 138, endPoint x: 424, endPoint y: 137, distance: 24.9
click at [424, 137] on div "SGD 3,411 Expected Cost" at bounding box center [466, 135] width 95 height 25
type input "2"
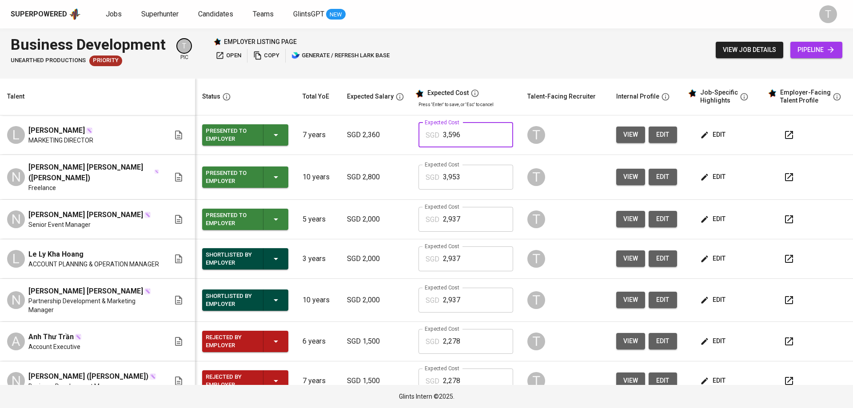
type input "3,596"
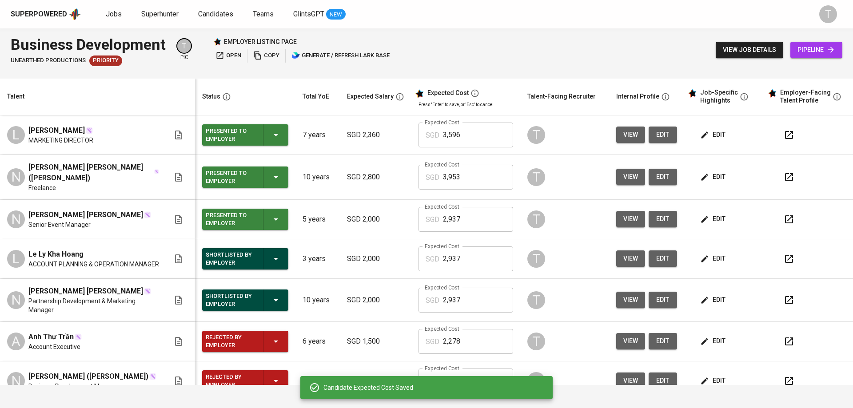
click at [225, 53] on span "open" at bounding box center [228, 56] width 26 height 10
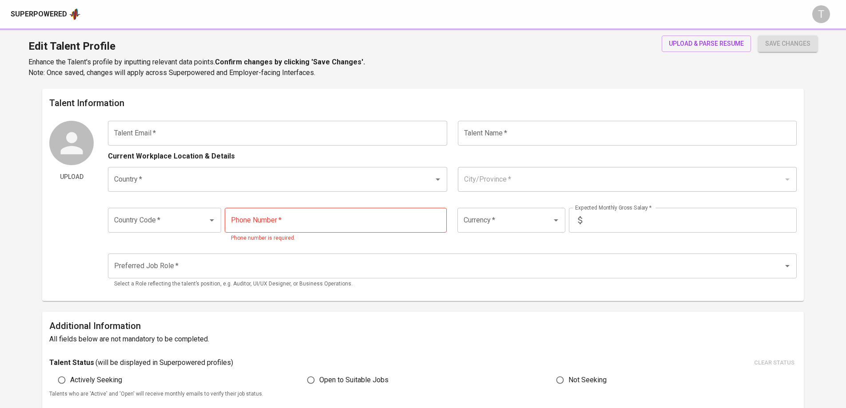
type input "[PERSON_NAME][EMAIL_ADDRESS][DOMAIN_NAME]"
type input "[PERSON_NAME]"
type input "[GEOGRAPHIC_DATA]"
type input "+84"
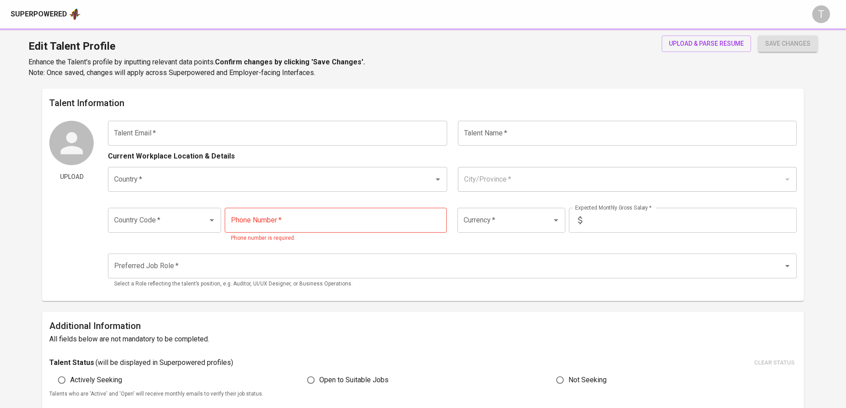
type input "[PHONE_NUMBER]"
type input "SGD"
type input "2,360"
type input "Event Planner"
radio input "true"
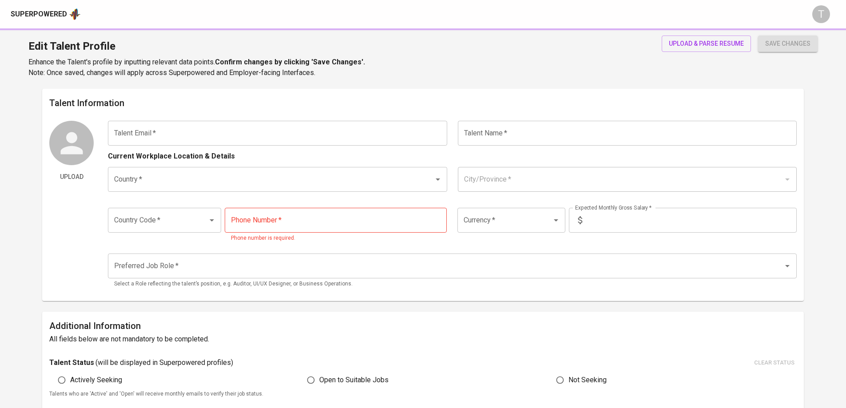
radio input "true"
type input "7"
type input "Immediately Available"
type input "[URL][DOMAIN_NAME]"
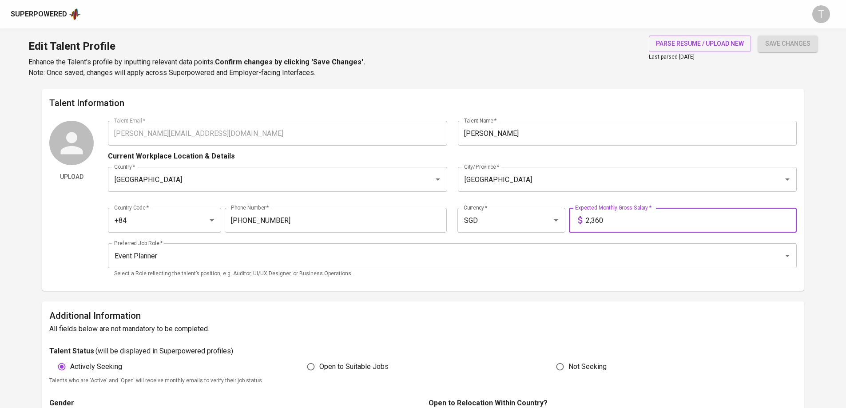
drag, startPoint x: 606, startPoint y: 215, endPoint x: 586, endPoint y: 217, distance: 19.2
click at [586, 218] on input "2,360" at bounding box center [691, 220] width 211 height 25
type input "2,500"
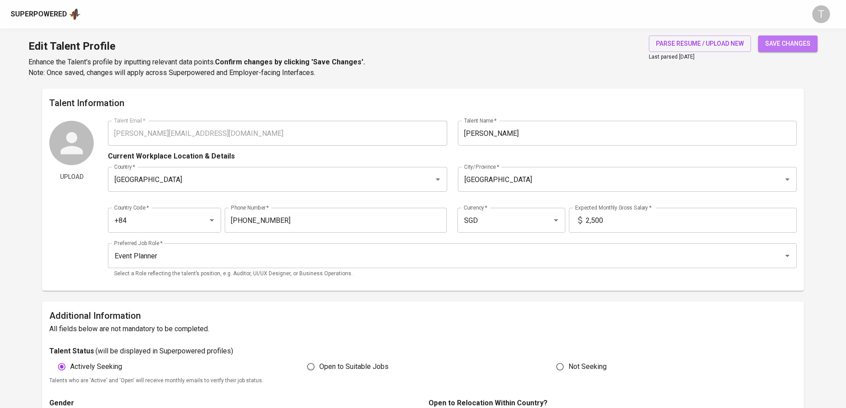
click at [812, 47] on button "save changes" at bounding box center [788, 44] width 60 height 16
